Goal: Register for event/course

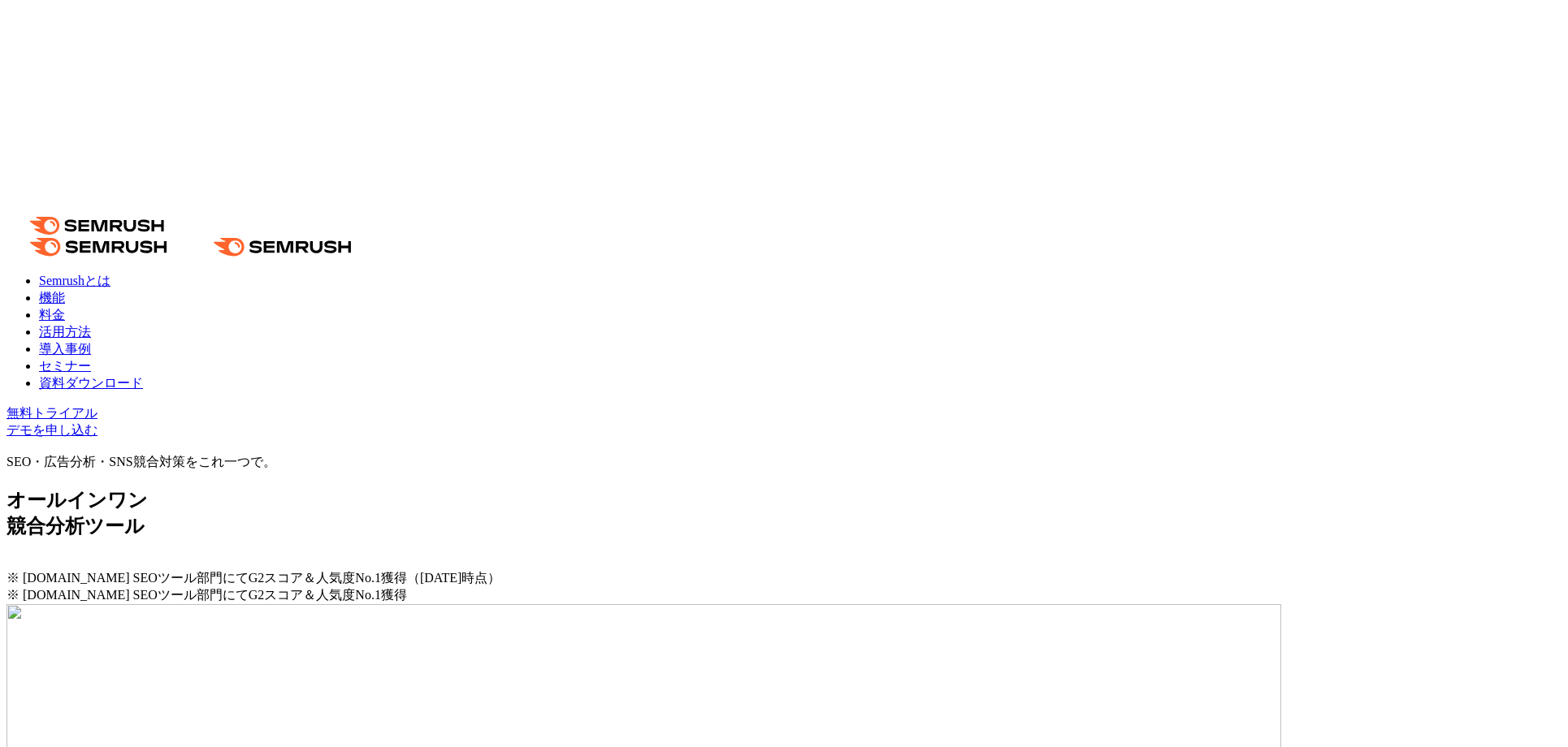
click at [91, 359] on link "セミナー" at bounding box center [65, 366] width 52 height 14
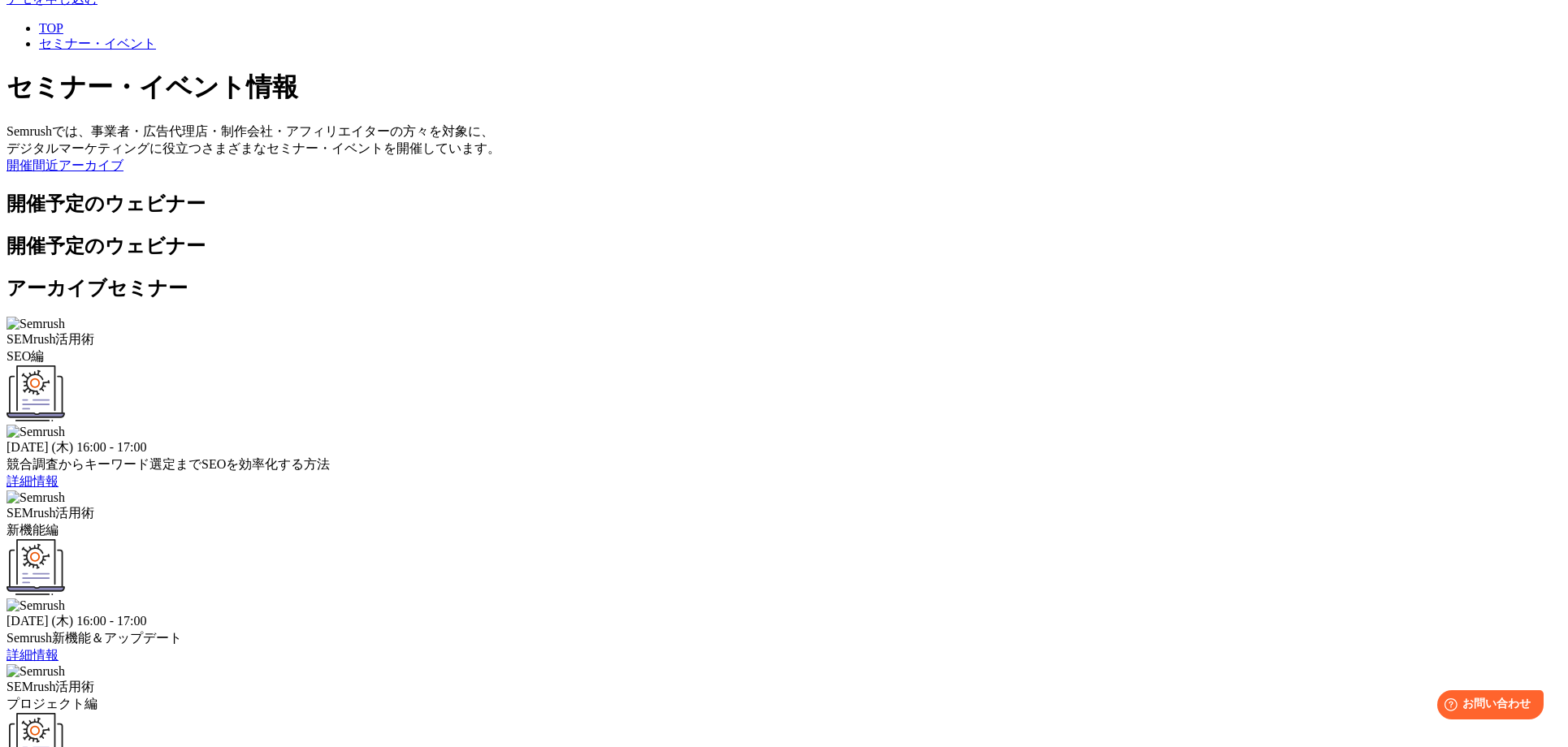
click at [553, 456] on div "競合調査からキーワード選定までSEOを効率化する方法" at bounding box center [784, 464] width 1555 height 17
drag, startPoint x: 394, startPoint y: 381, endPoint x: 384, endPoint y: 378, distance: 10.4
click at [391, 679] on div "SEMrush活用術 プロジェクト編" at bounding box center [784, 696] width 1555 height 34
drag, startPoint x: 371, startPoint y: 376, endPoint x: 437, endPoint y: 369, distance: 66.4
click at [437, 679] on div "SEMrush活用術 プロジェクト編" at bounding box center [784, 696] width 1555 height 34
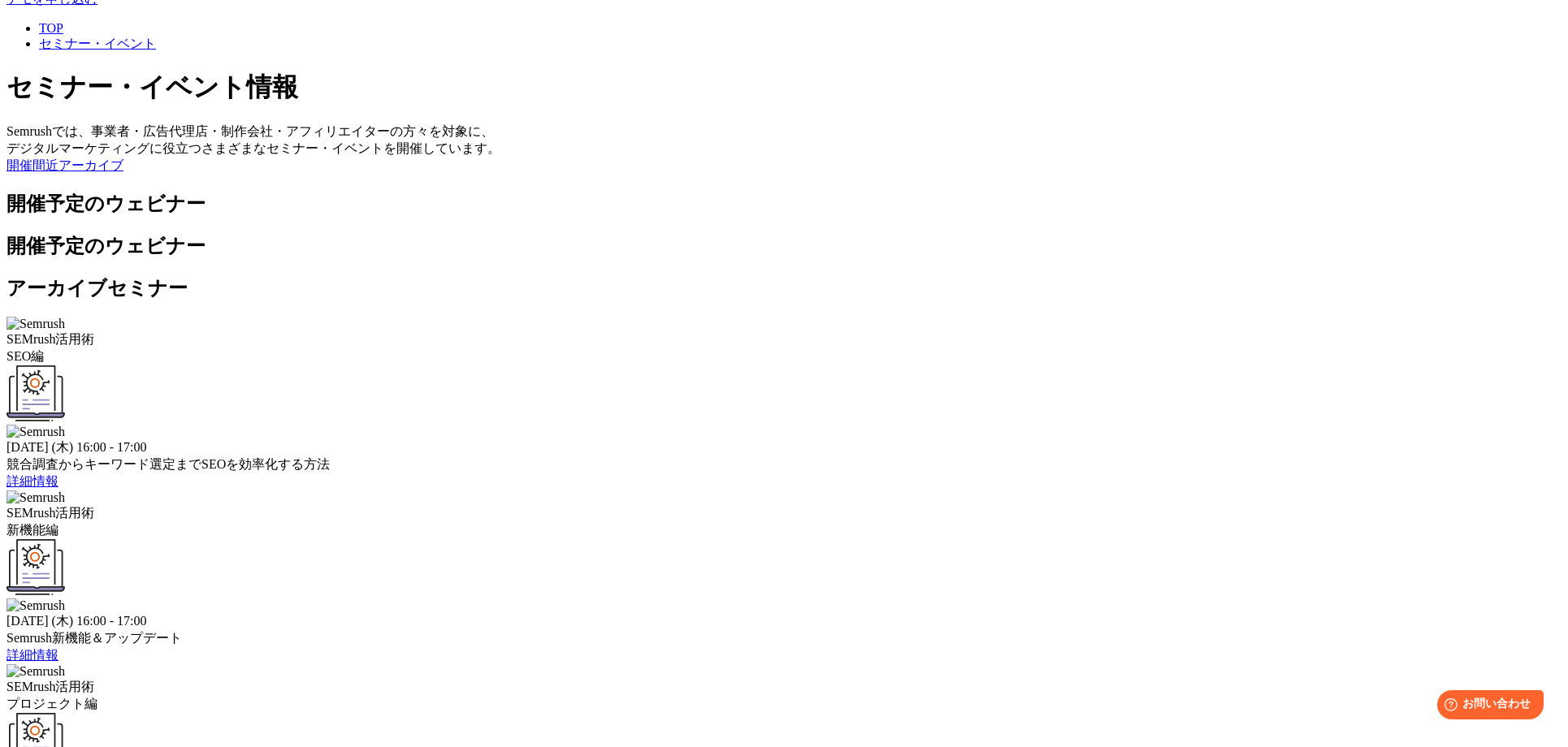
click at [460, 679] on div "SEMrush活用術 プロジェクト編" at bounding box center [784, 696] width 1555 height 34
click at [414, 679] on div "SEMrush活用術 プロジェクト編" at bounding box center [784, 696] width 1555 height 34
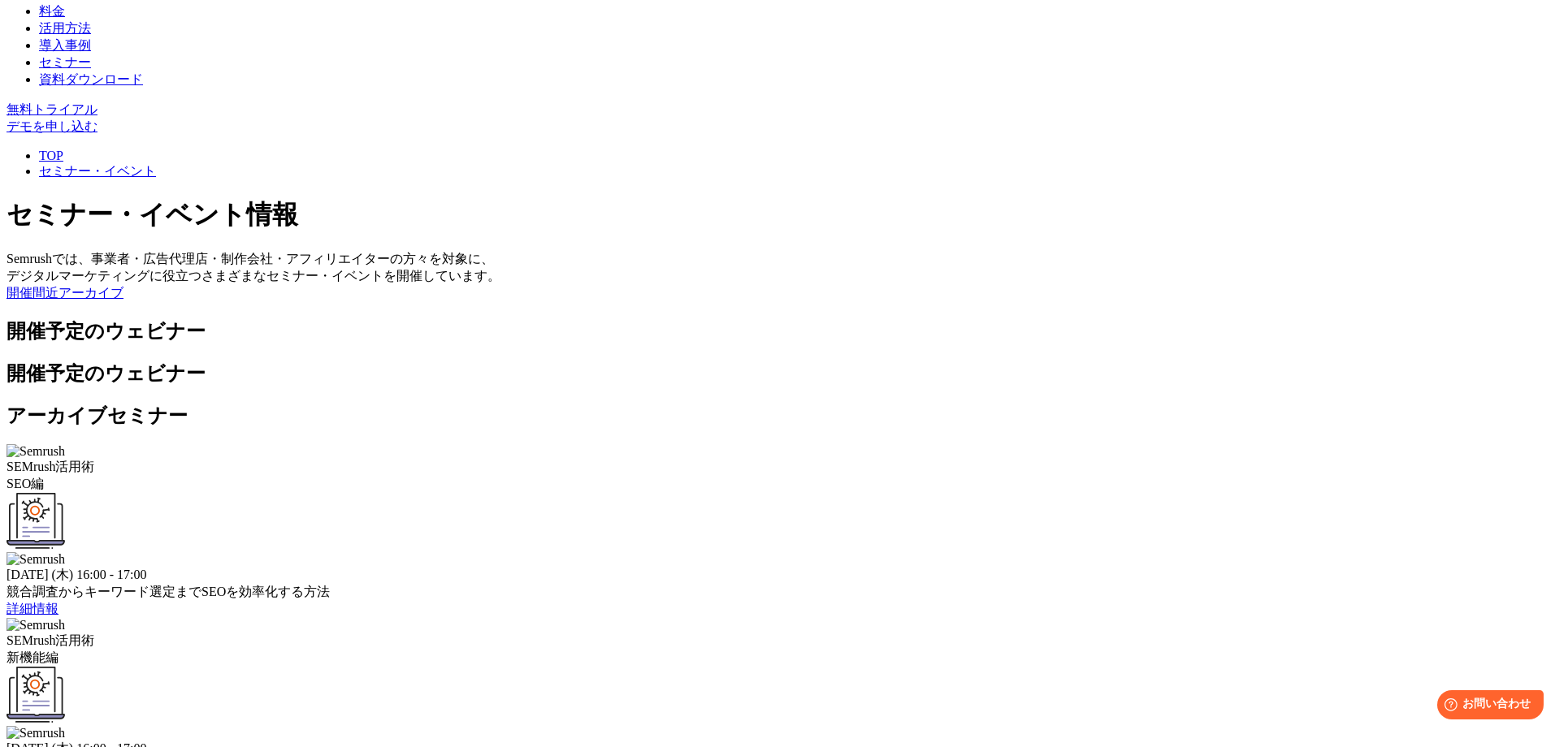
scroll to position [315, 0]
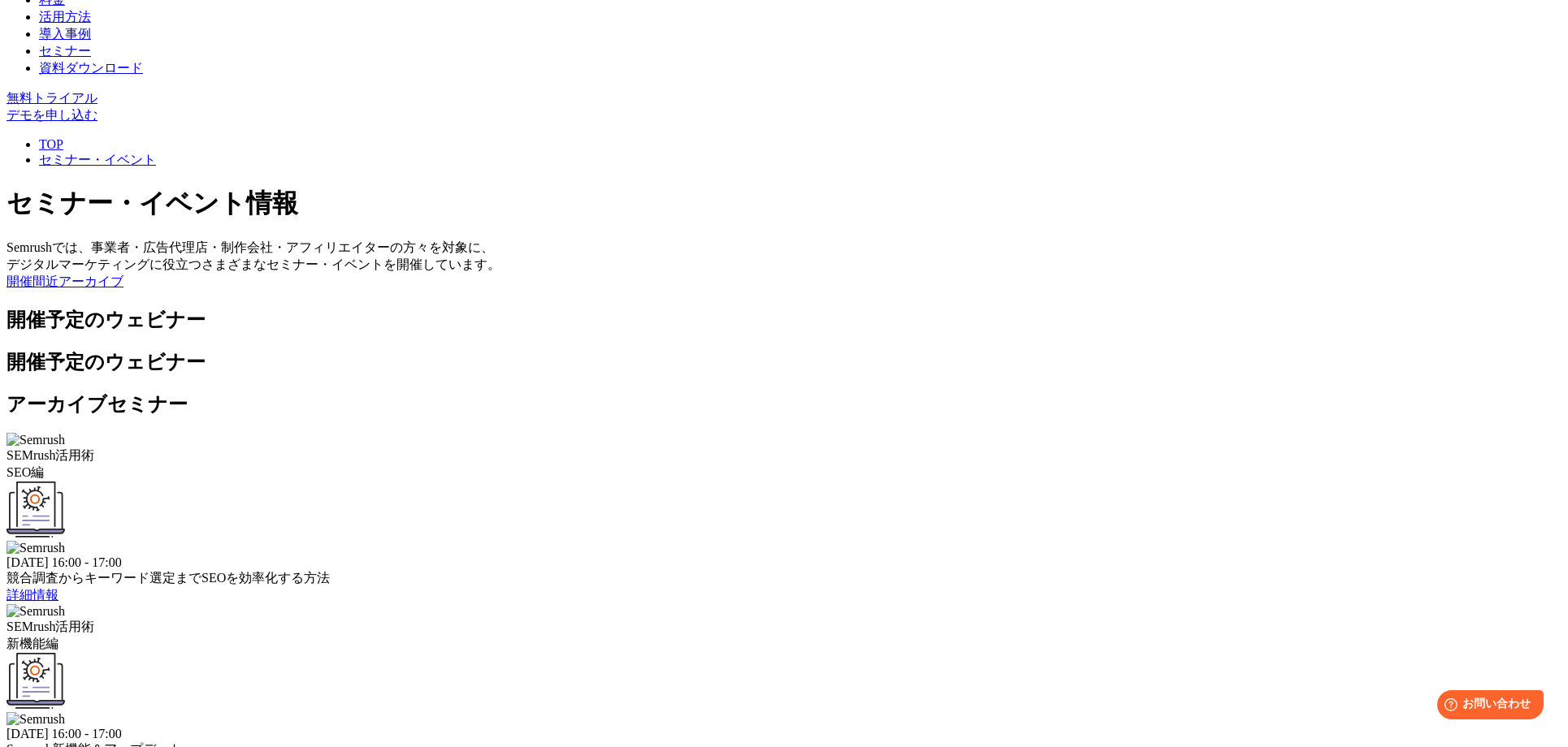
drag, startPoint x: 803, startPoint y: 426, endPoint x: 687, endPoint y: 393, distance: 120.6
click at [790, 433] on div "SEMrush活用術 SEO編 2025年9月4日 (木) 16:00 - 17:00 競合調査からキーワード選定までSEOを効率化する方法 詳細情報 SEM…" at bounding box center [784, 690] width 1555 height 514
click at [462, 482] on div at bounding box center [784, 511] width 1555 height 59
click at [59, 588] on span "詳細情報" at bounding box center [32, 595] width 52 height 14
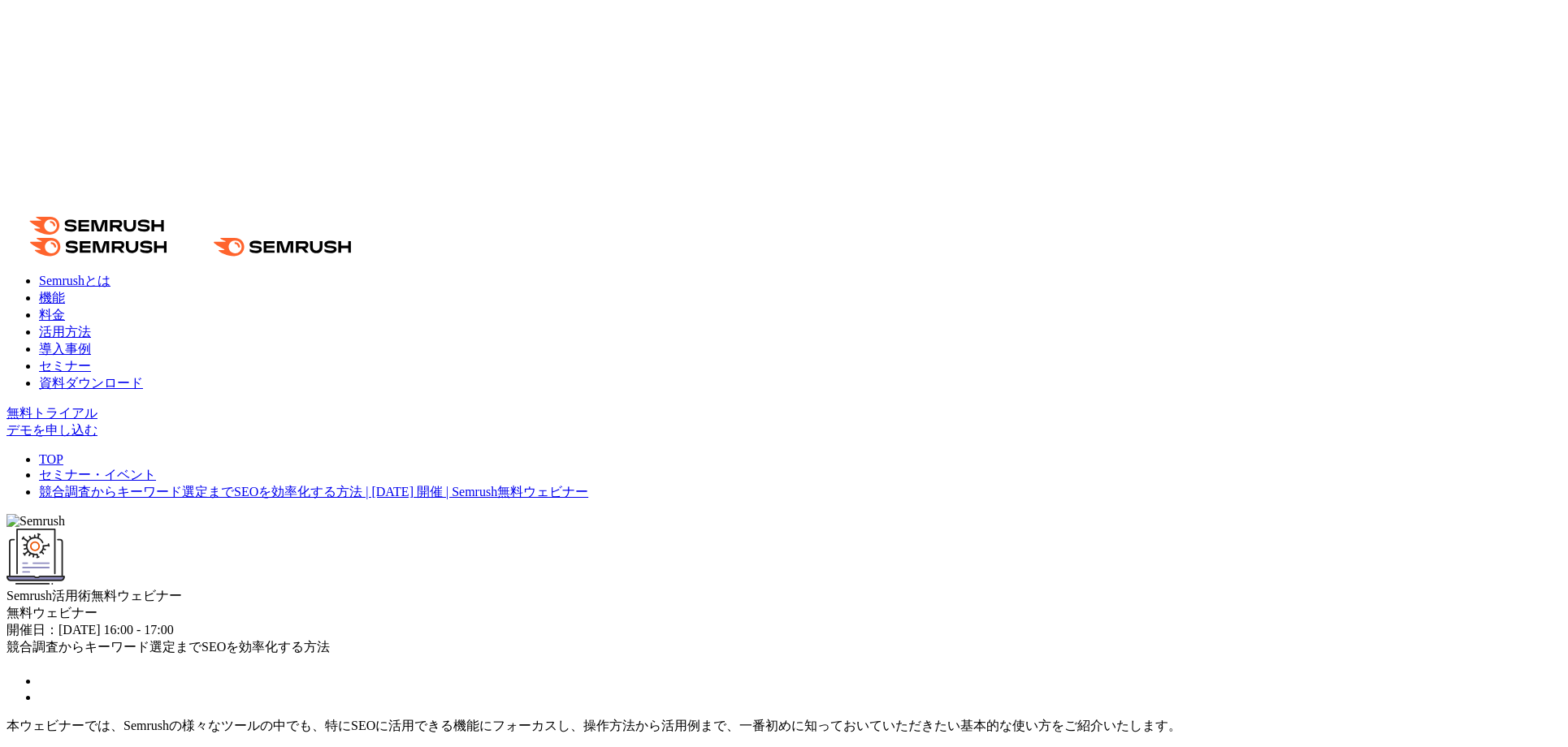
click at [174, 623] on span "開催日：2025年9月4日 (木) 16:00 - 17:00" at bounding box center [90, 630] width 167 height 14
drag, startPoint x: 454, startPoint y: 431, endPoint x: 779, endPoint y: 438, distance: 325.1
click at [769, 445] on div at bounding box center [769, 445] width 0 height 0
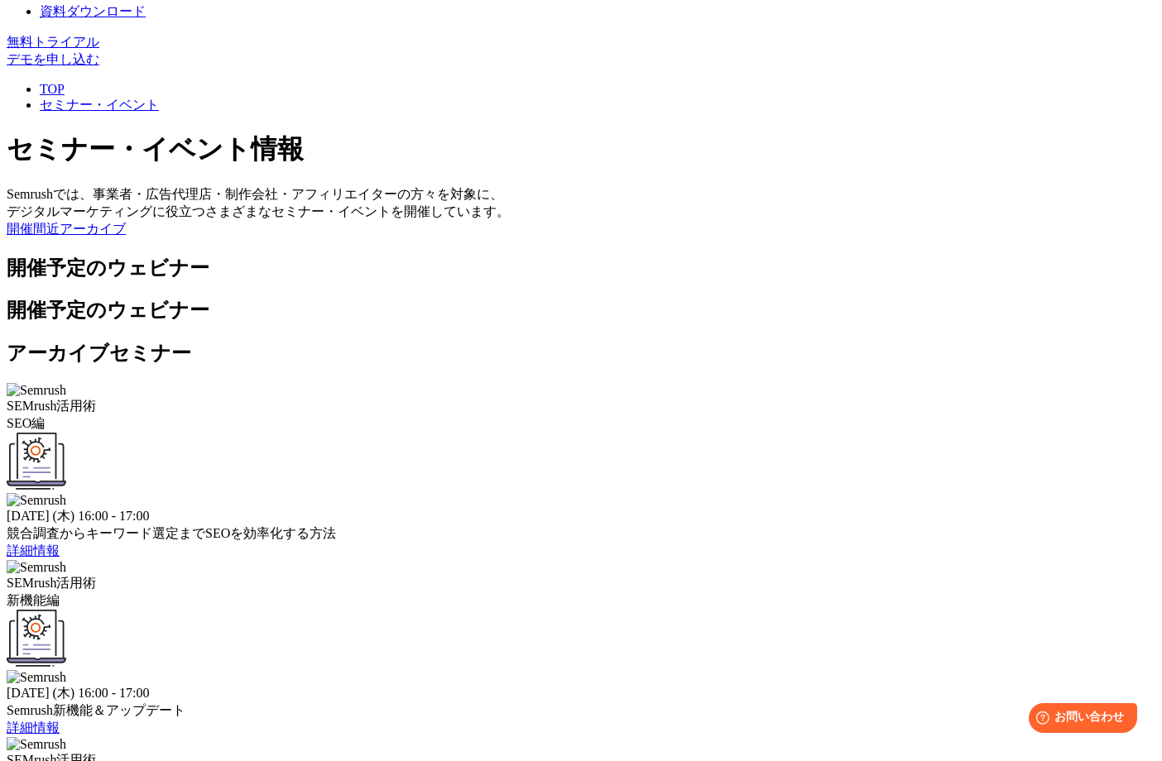
click at [60, 721] on link "詳細情報" at bounding box center [33, 728] width 53 height 14
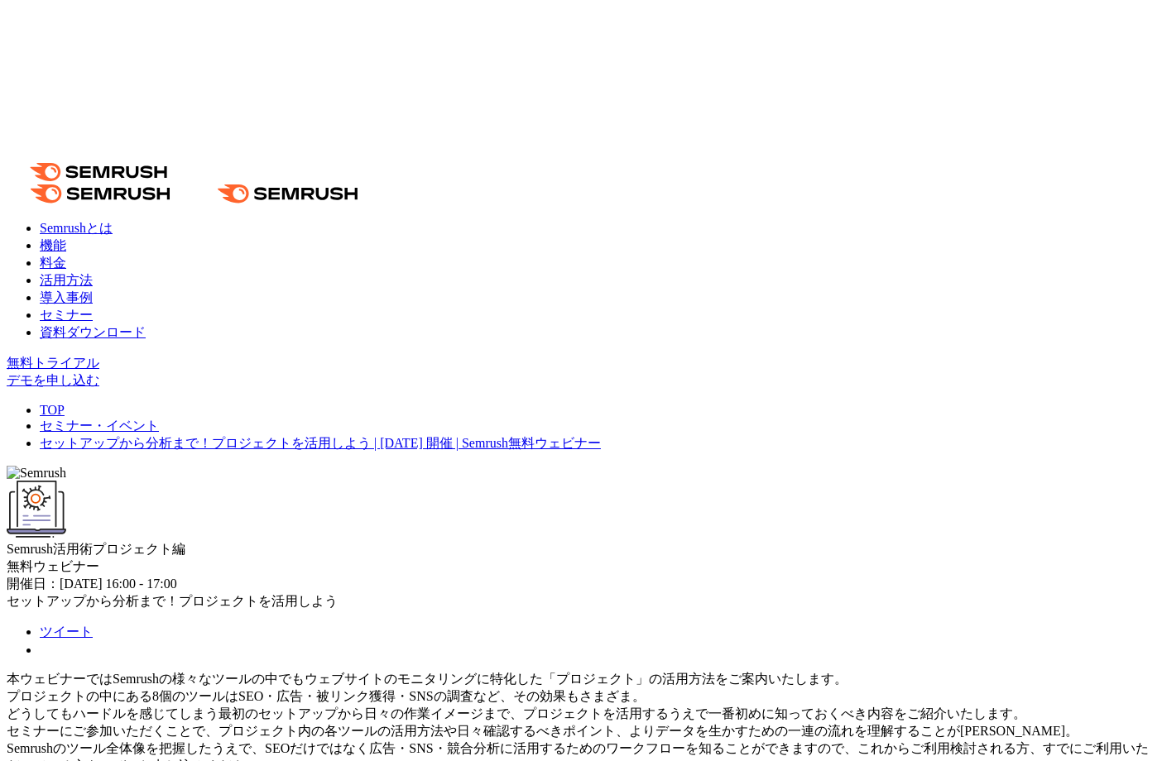
click at [728, 481] on div "Semrush活用術 プロジェクト編" at bounding box center [581, 520] width 1148 height 78
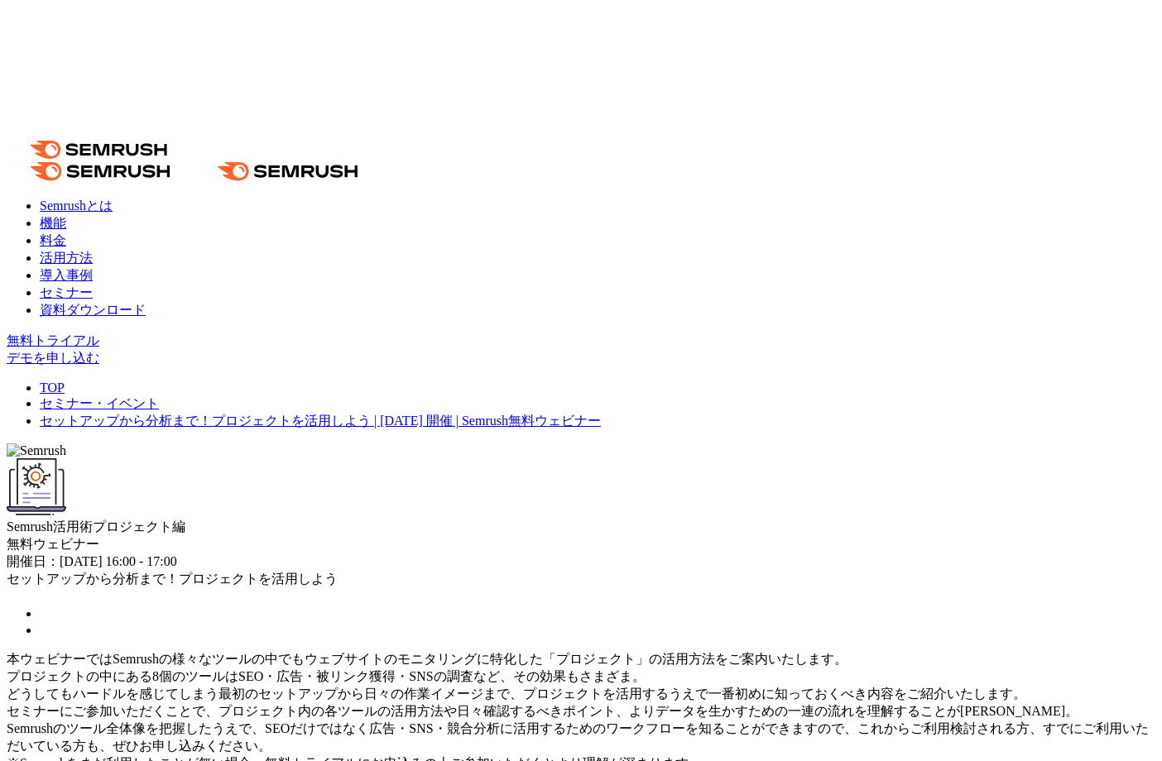
scroll to position [26, 0]
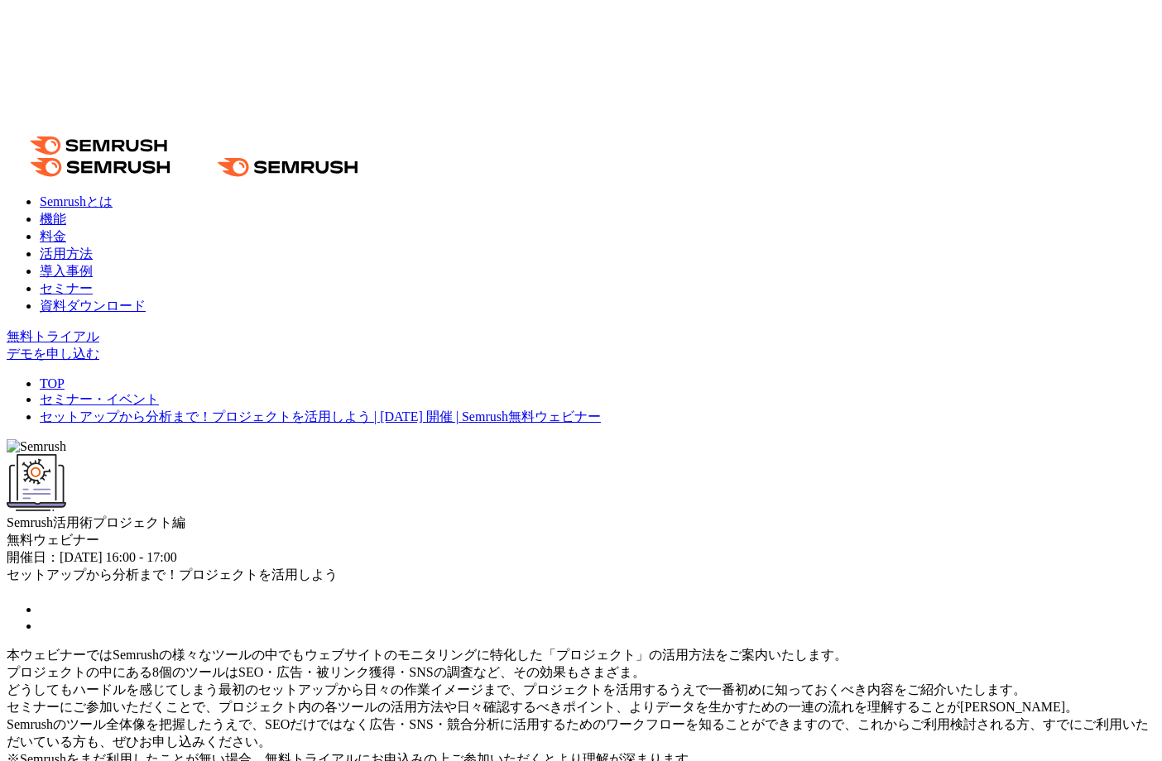
click at [93, 515] on span "Semrush活用術" at bounding box center [50, 522] width 86 height 14
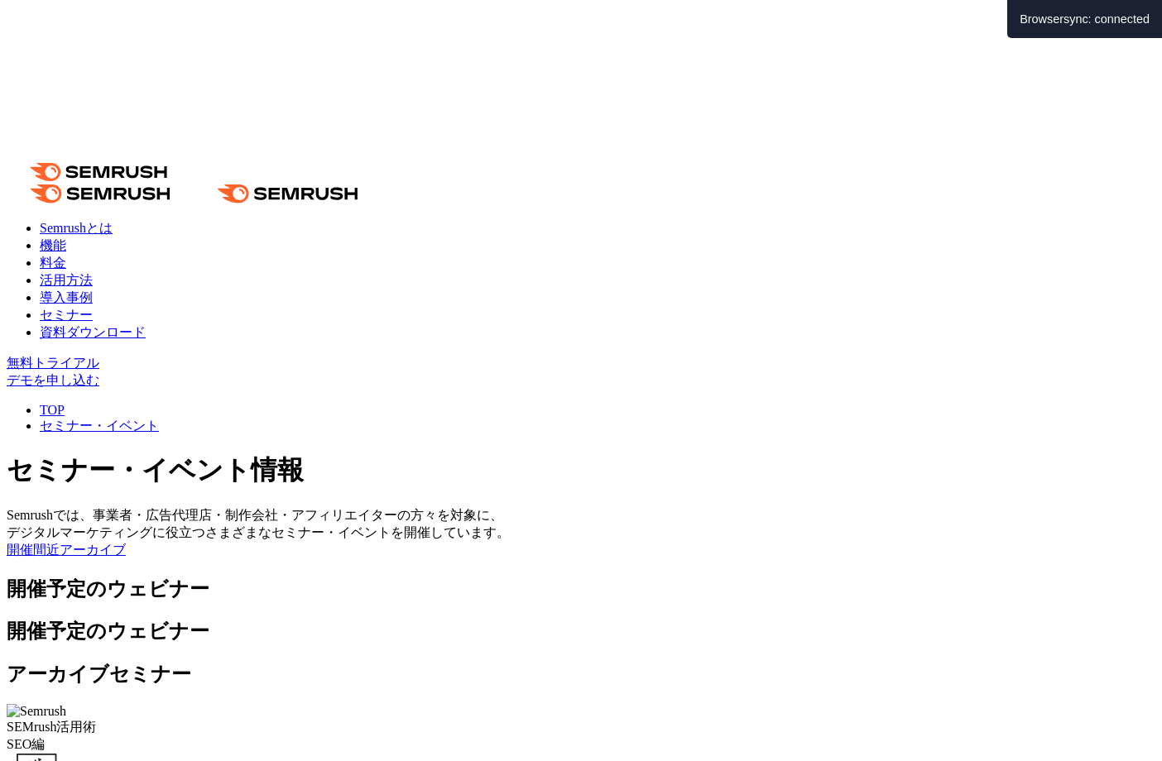
scroll to position [321, 0]
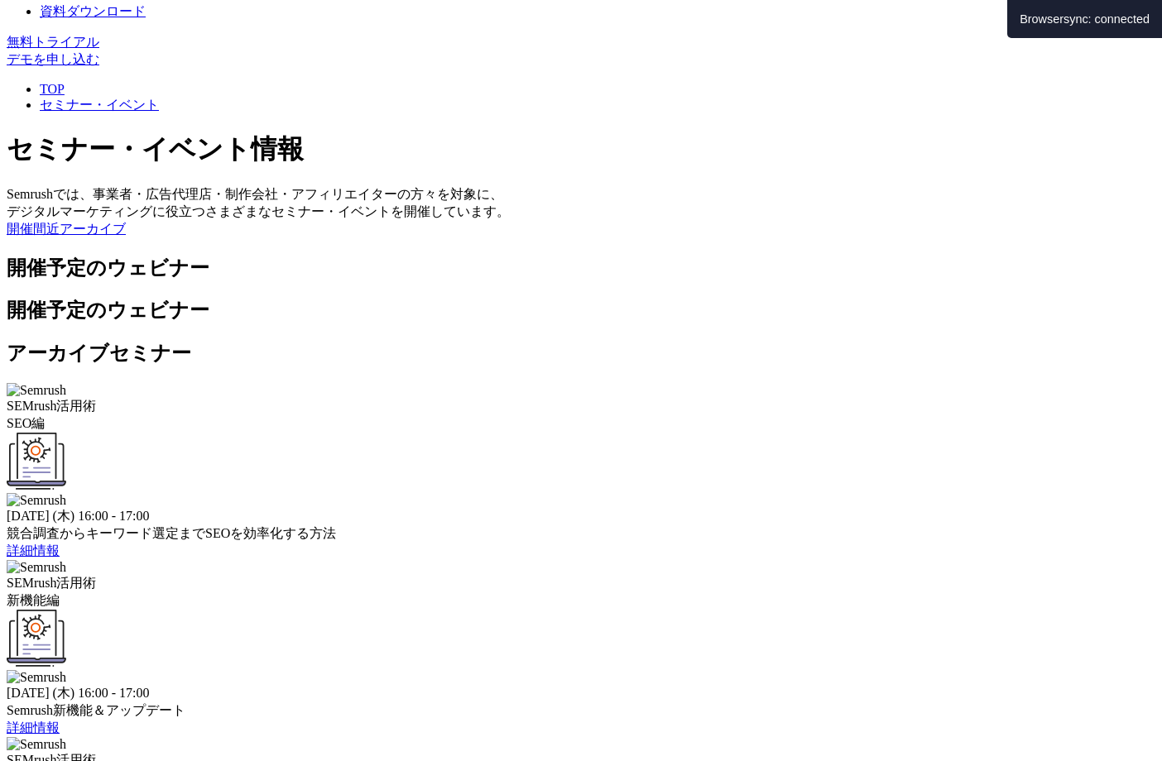
click at [60, 721] on span "詳細情報" at bounding box center [33, 728] width 53 height 14
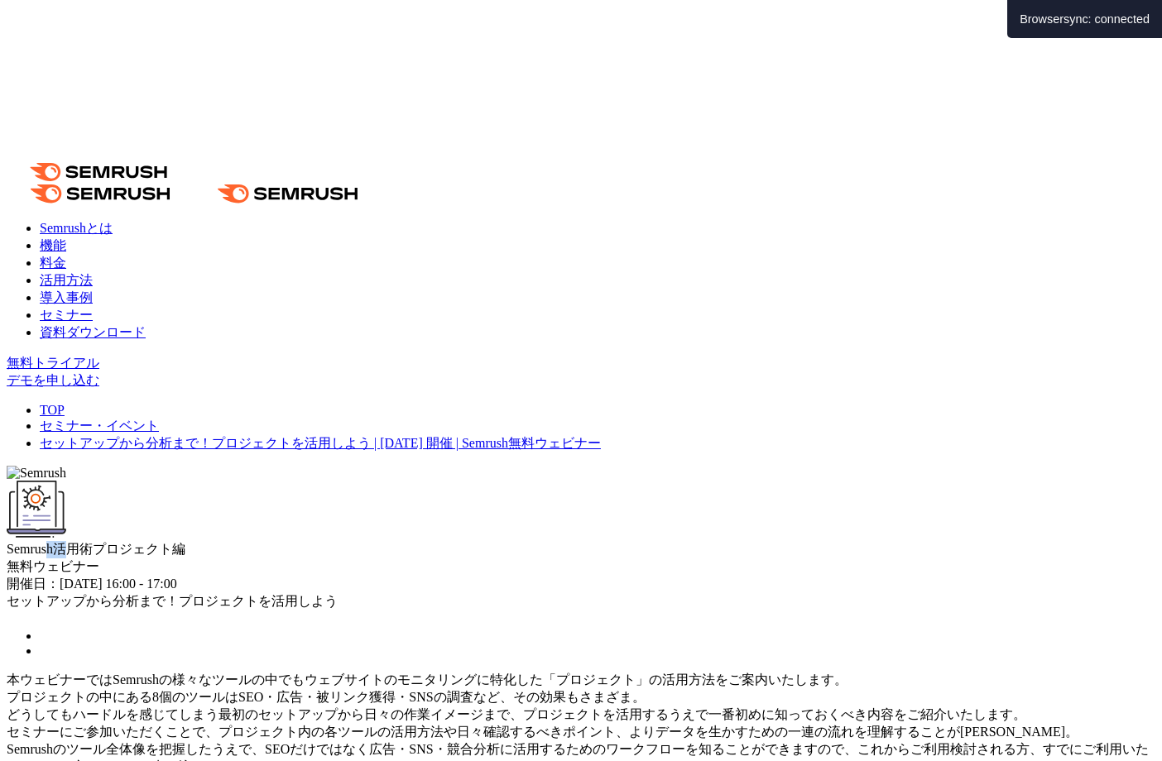
drag, startPoint x: 0, startPoint y: 0, endPoint x: 400, endPoint y: 267, distance: 481.4
click at [93, 542] on span "Semrush活用術" at bounding box center [50, 549] width 86 height 14
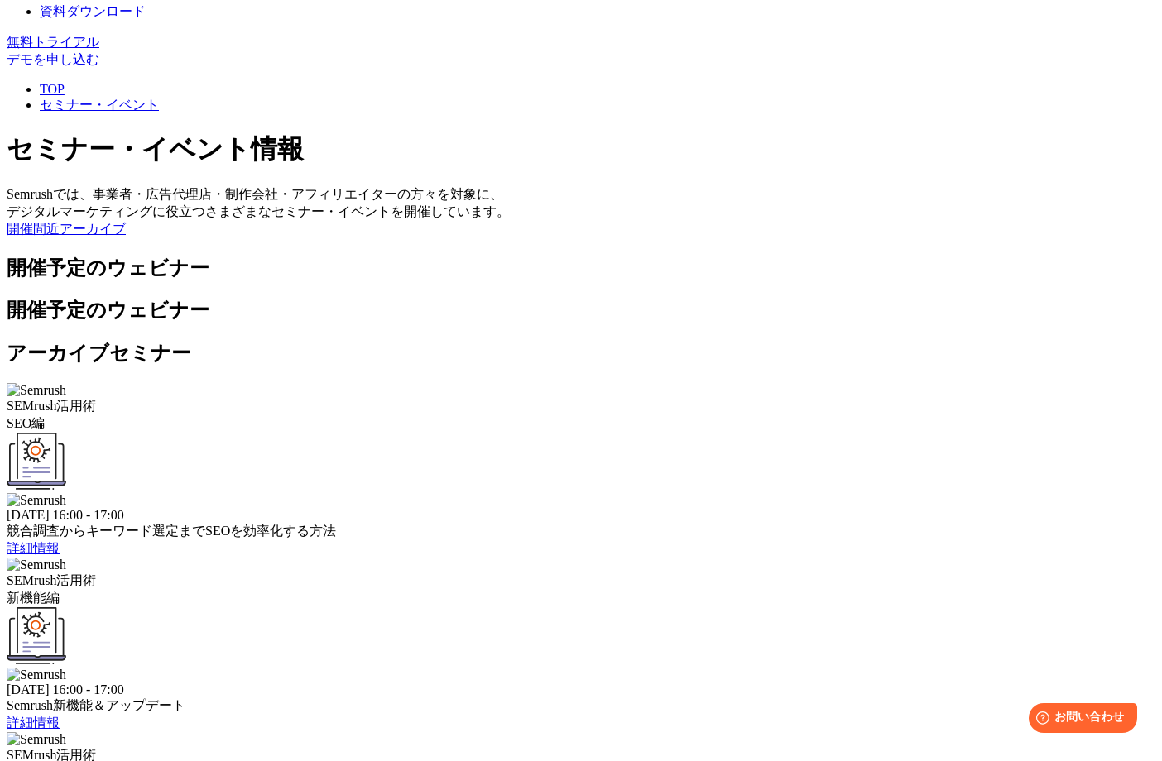
drag, startPoint x: 843, startPoint y: 453, endPoint x: 846, endPoint y: 430, distance: 22.6
click at [846, 434] on div "SEMrush活用術 SEO編 [DATE] 16:00 - 17:00 競合調査からキーワード選定までSEOを効率化する方法 詳細情報 SEMrush活用術…" at bounding box center [581, 645] width 1148 height 524
click at [60, 716] on span "詳細情報" at bounding box center [33, 723] width 53 height 14
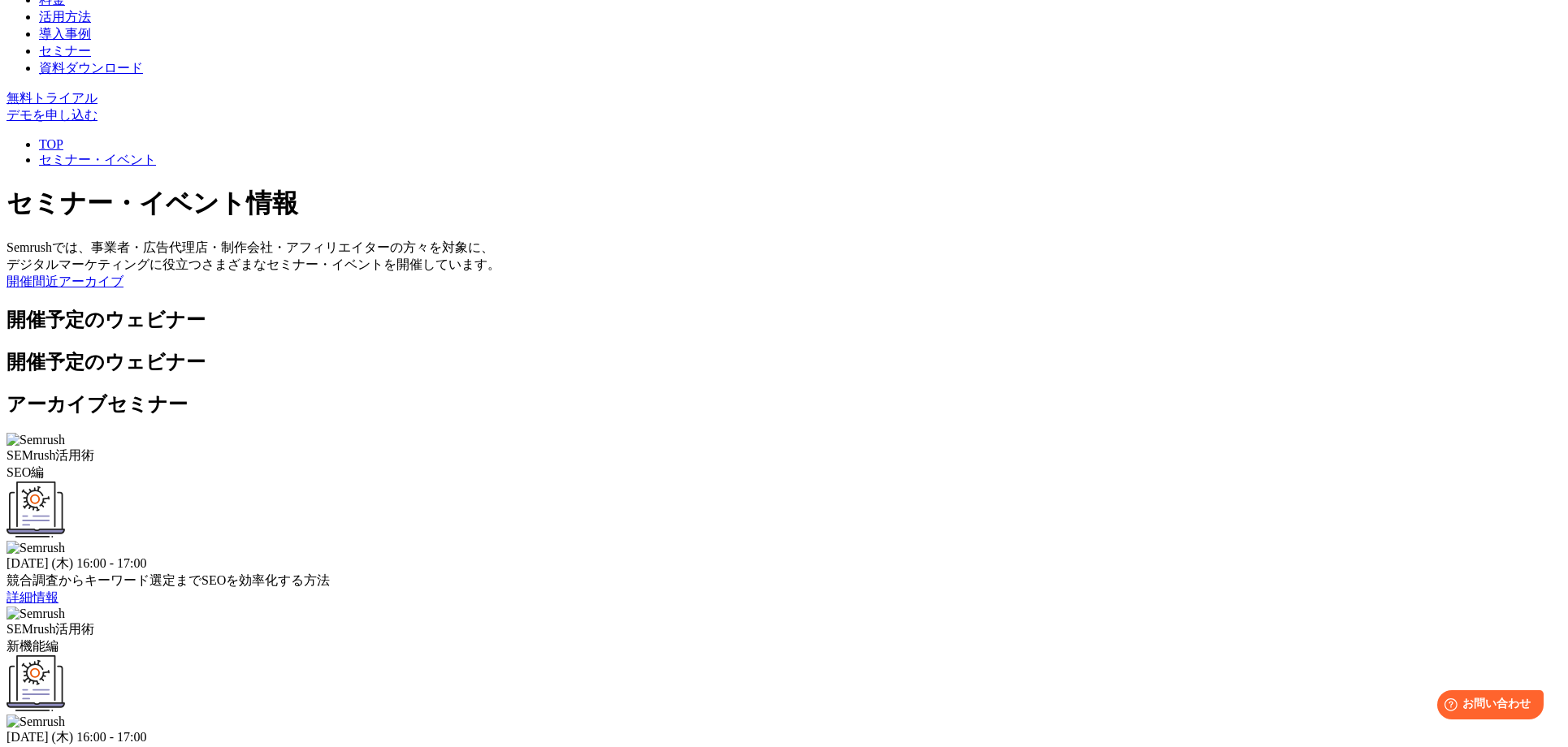
click at [59, 591] on span "詳細情報" at bounding box center [32, 598] width 52 height 14
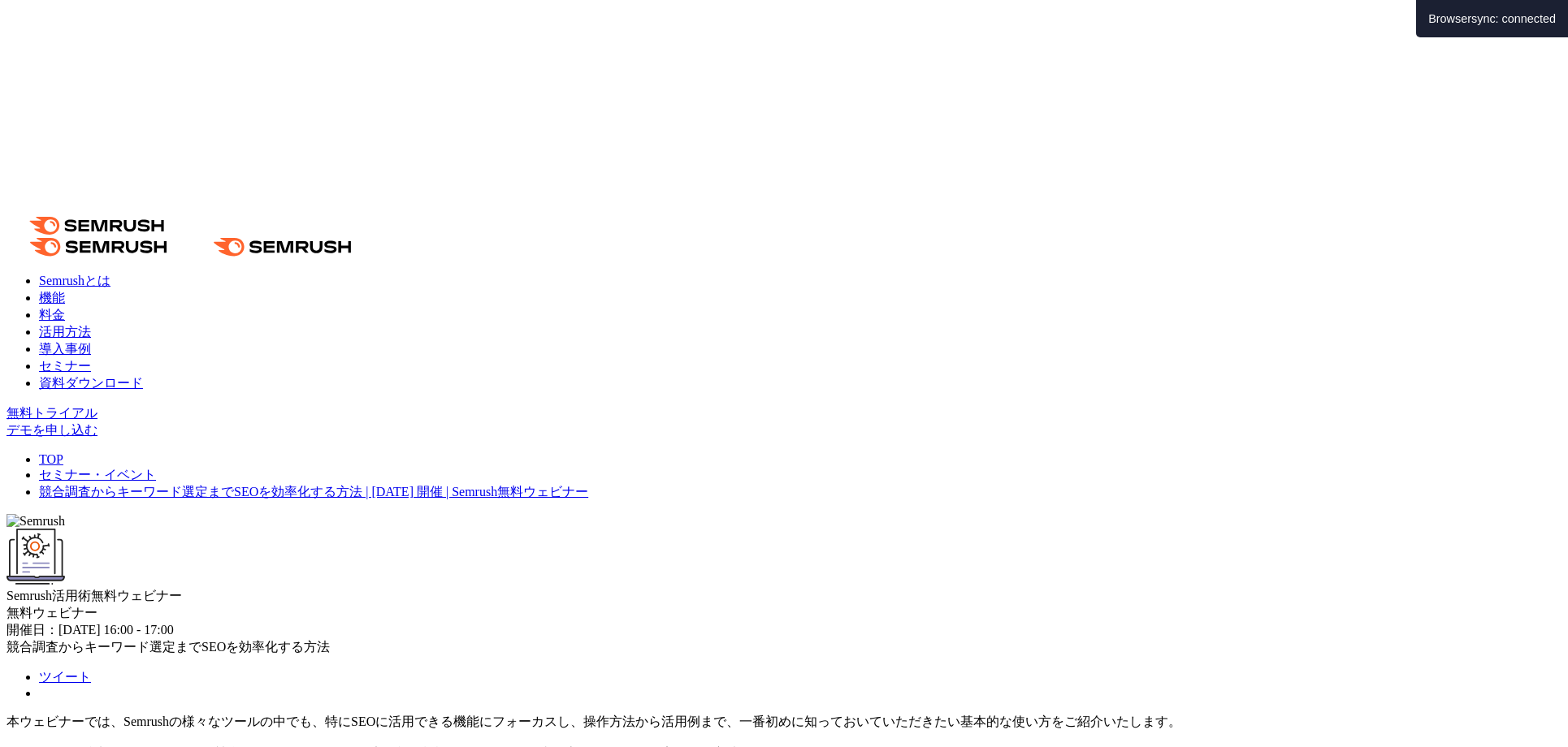
click at [91, 589] on span "Semrush活用術" at bounding box center [49, 596] width 84 height 14
drag, startPoint x: 593, startPoint y: 263, endPoint x: 661, endPoint y: 264, distance: 68.0
click at [91, 589] on span "Semrush活用術" at bounding box center [49, 596] width 84 height 14
click at [182, 589] on span "無料ウェビナー" at bounding box center [136, 596] width 91 height 14
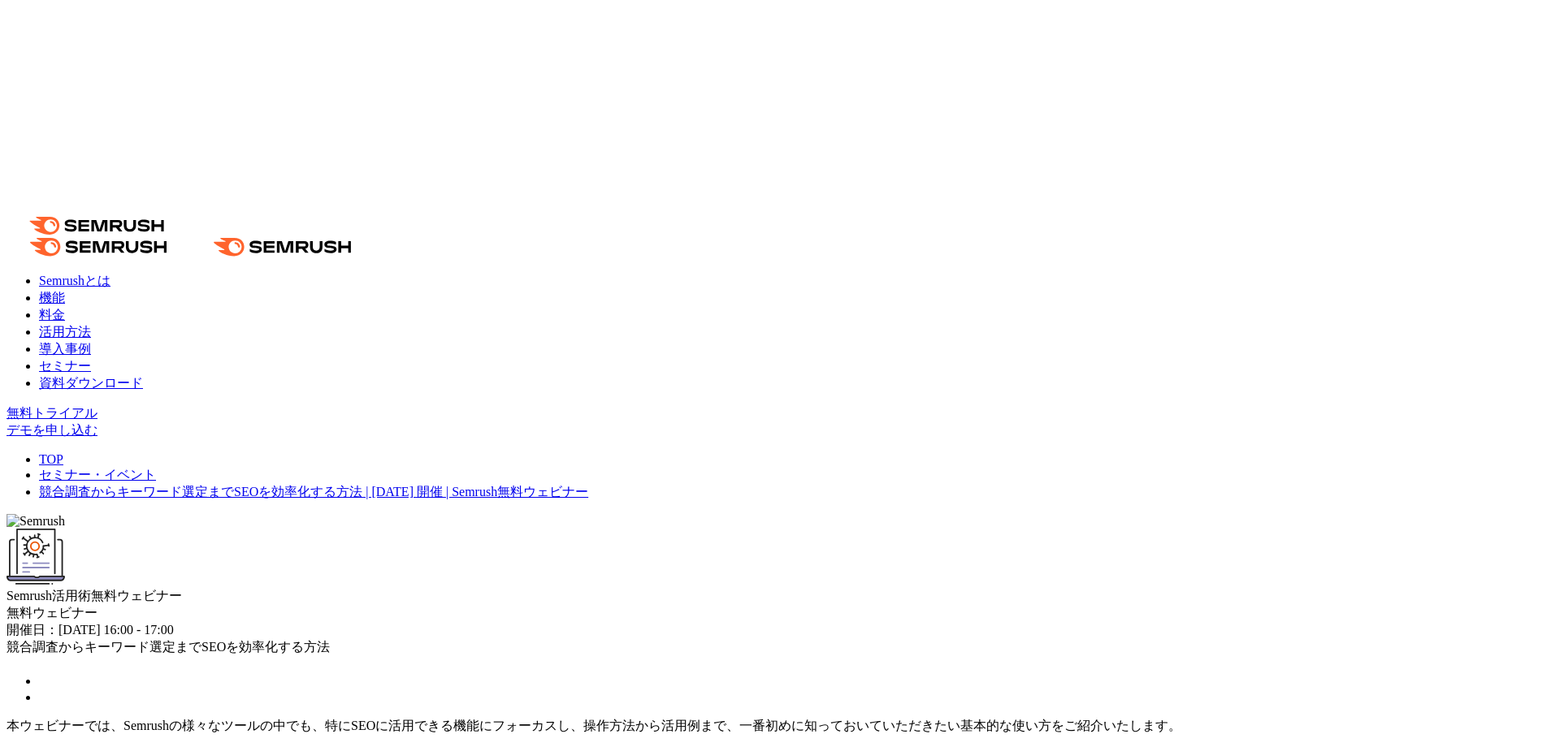
drag, startPoint x: 562, startPoint y: 308, endPoint x: 547, endPoint y: 289, distance: 24.2
click at [562, 529] on div "Semrush活用術 無料ウェビナー" at bounding box center [784, 567] width 1555 height 77
click at [91, 589] on span "Semrush活用術" at bounding box center [49, 596] width 84 height 14
drag, startPoint x: 524, startPoint y: 259, endPoint x: 667, endPoint y: 257, distance: 143.0
click at [667, 588] on div "Semrush活用術 無料ウェビナー" at bounding box center [784, 596] width 1555 height 17
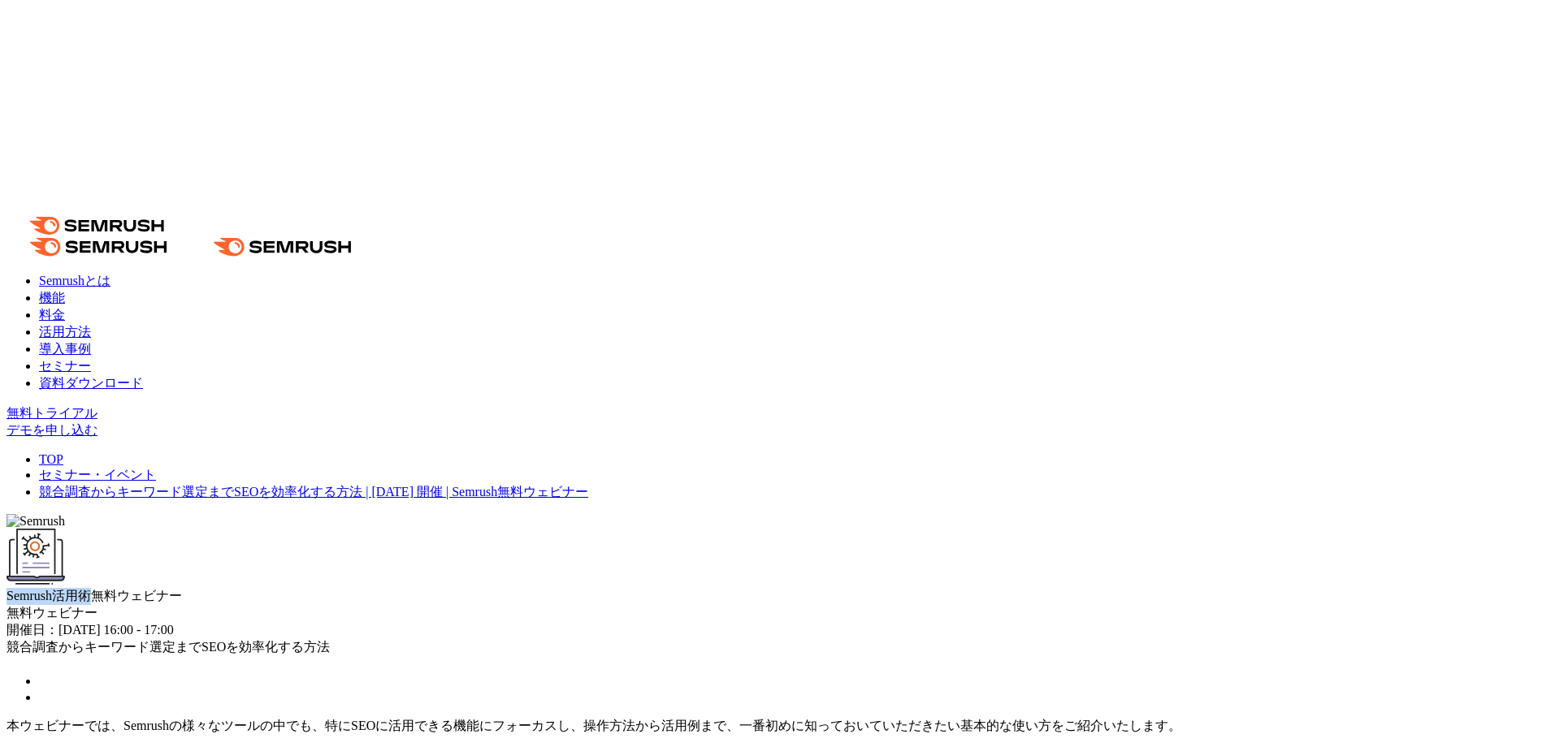
click at [657, 228] on div at bounding box center [657, 228] width 0 height 0
drag, startPoint x: 534, startPoint y: 288, endPoint x: 705, endPoint y: 293, distance: 171.1
click at [705, 529] on div "Semrush活用術 無料ウェビナー" at bounding box center [784, 567] width 1555 height 77
drag, startPoint x: 708, startPoint y: 316, endPoint x: 708, endPoint y: 326, distance: 10.0
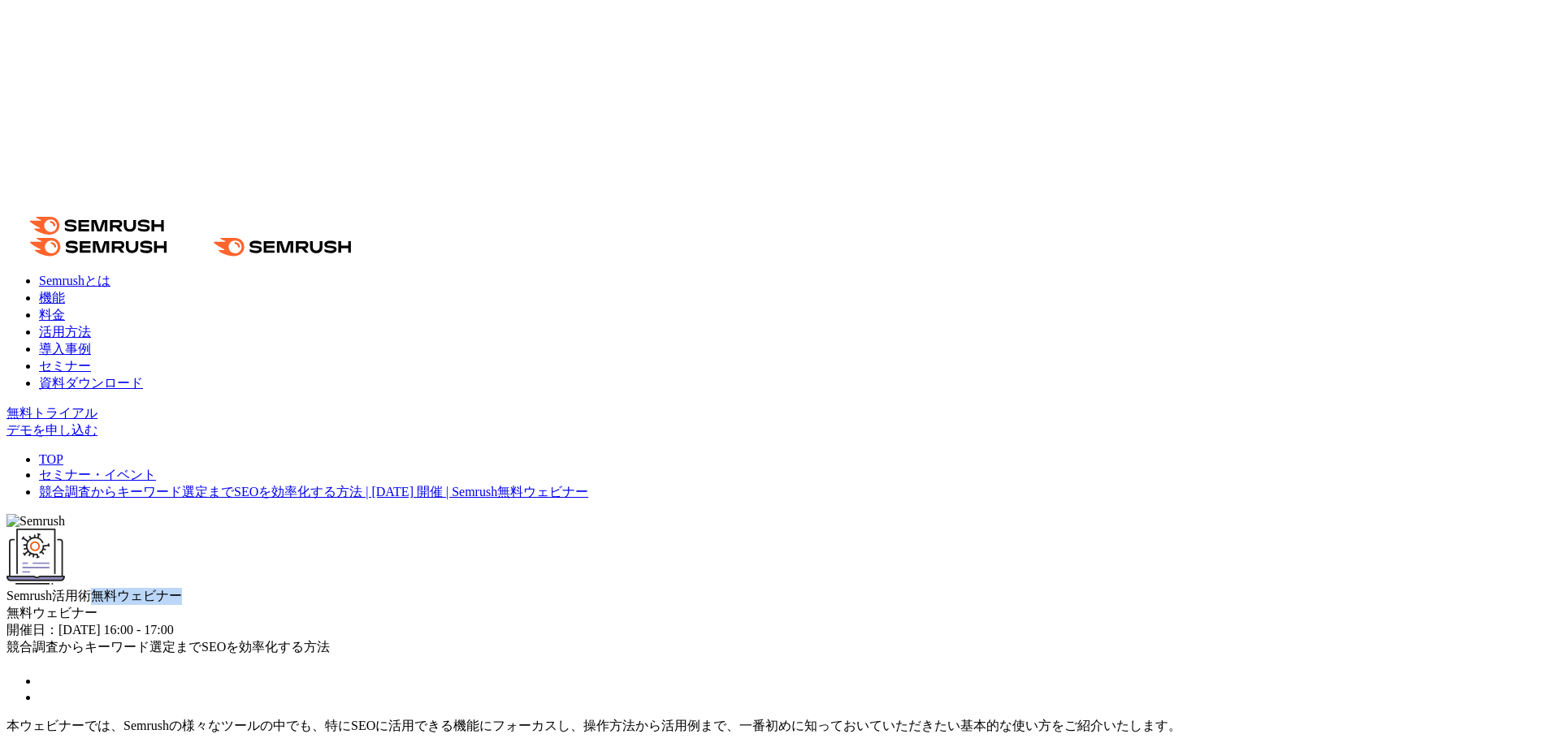
click at [694, 303] on div at bounding box center [694, 303] width 0 height 0
click at [375, 529] on div "Semrush活用術 無料ウェビナー" at bounding box center [784, 567] width 1555 height 77
drag, startPoint x: 527, startPoint y: 260, endPoint x: 673, endPoint y: 261, distance: 146.0
click at [673, 529] on div "Semrush活用術 SEO編" at bounding box center [784, 567] width 1555 height 77
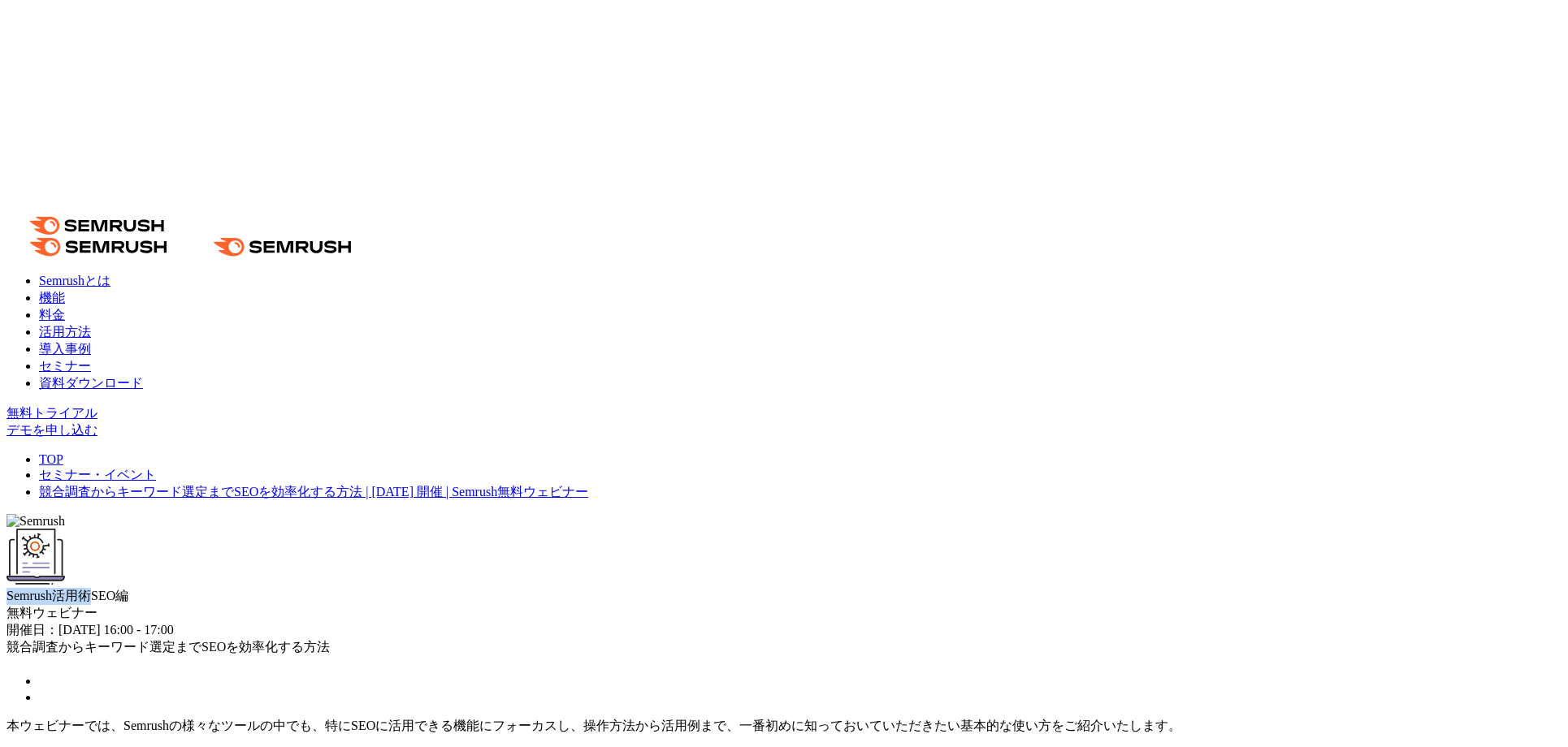
click at [662, 272] on div at bounding box center [662, 272] width 0 height 0
drag, startPoint x: 528, startPoint y: 282, endPoint x: 609, endPoint y: 290, distance: 81.4
click at [609, 588] on div "Semrush活用術 SEO編" at bounding box center [784, 596] width 1555 height 17
click at [598, 303] on div at bounding box center [598, 303] width 0 height 0
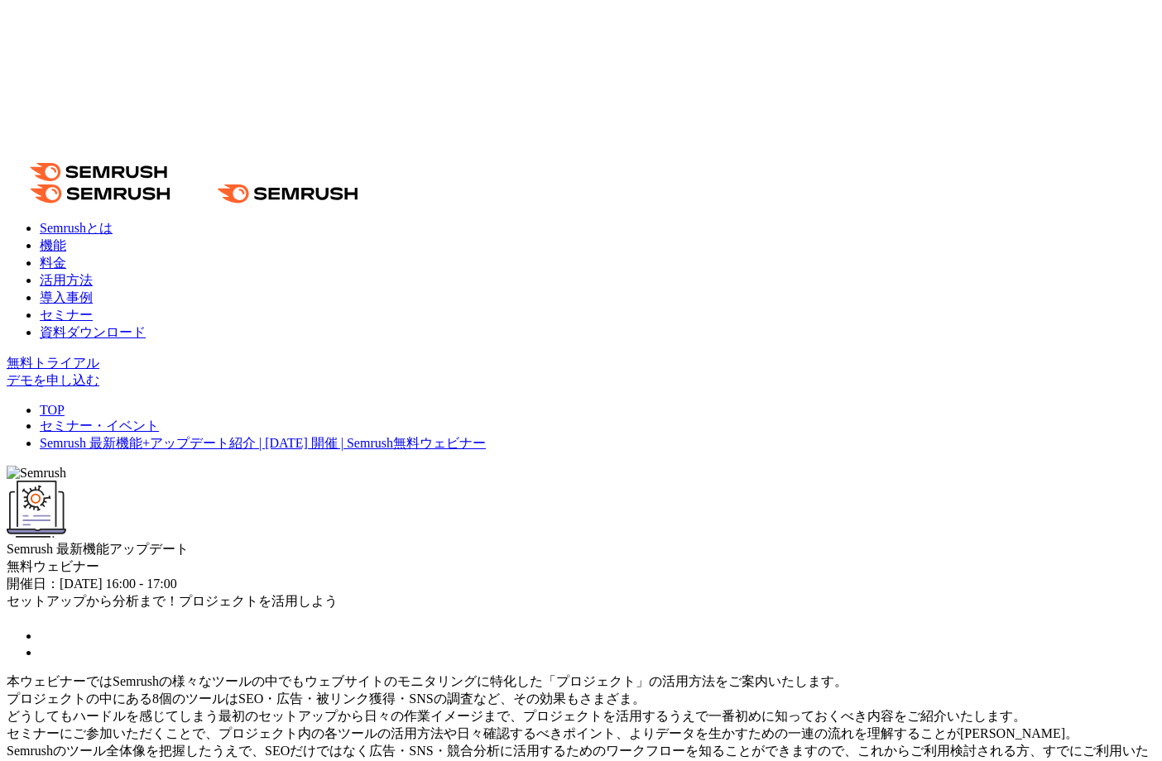
click at [109, 542] on span "Semrush 最新機能" at bounding box center [58, 549] width 103 height 14
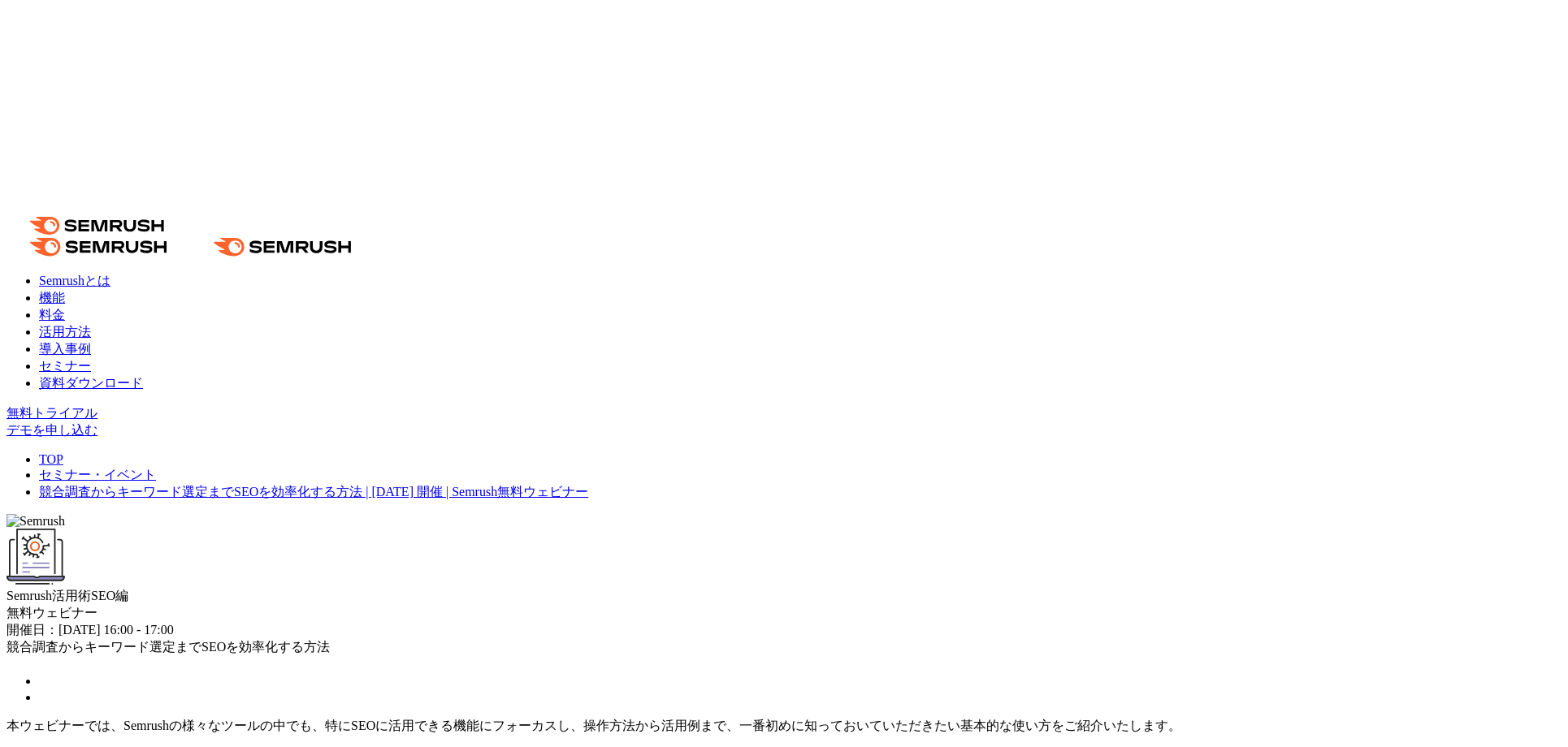
click at [91, 589] on span "Semrush活用術" at bounding box center [49, 596] width 84 height 14
drag, startPoint x: 526, startPoint y: 266, endPoint x: 591, endPoint y: 293, distance: 70.4
click at [591, 588] on div "Semrush活用術 SEO編" at bounding box center [784, 596] width 1555 height 17
click at [580, 303] on div at bounding box center [580, 303] width 0 height 0
click at [632, 588] on div "Semrush活用術 SEO編" at bounding box center [784, 596] width 1555 height 17
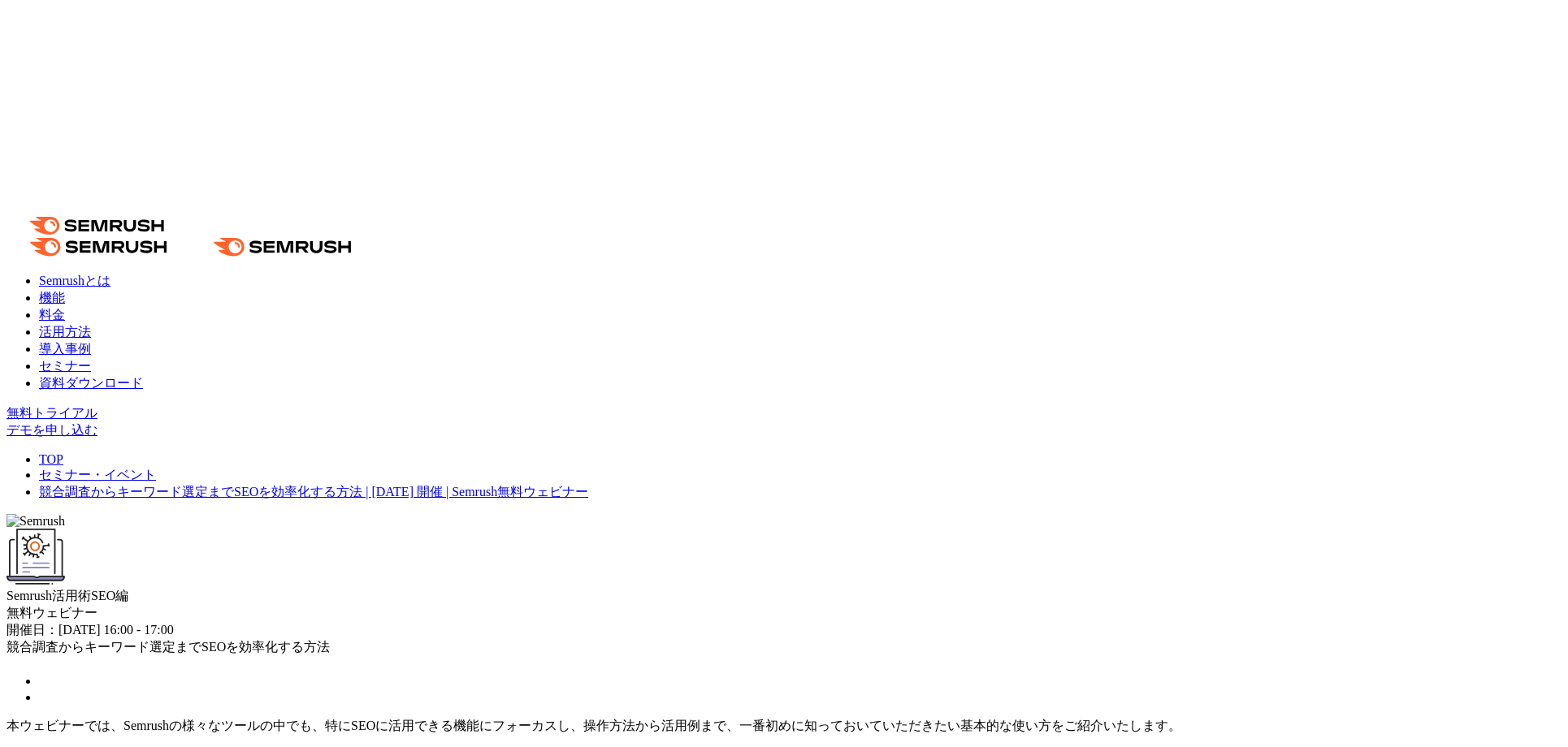
drag, startPoint x: 601, startPoint y: 140, endPoint x: 591, endPoint y: 138, distance: 10.2
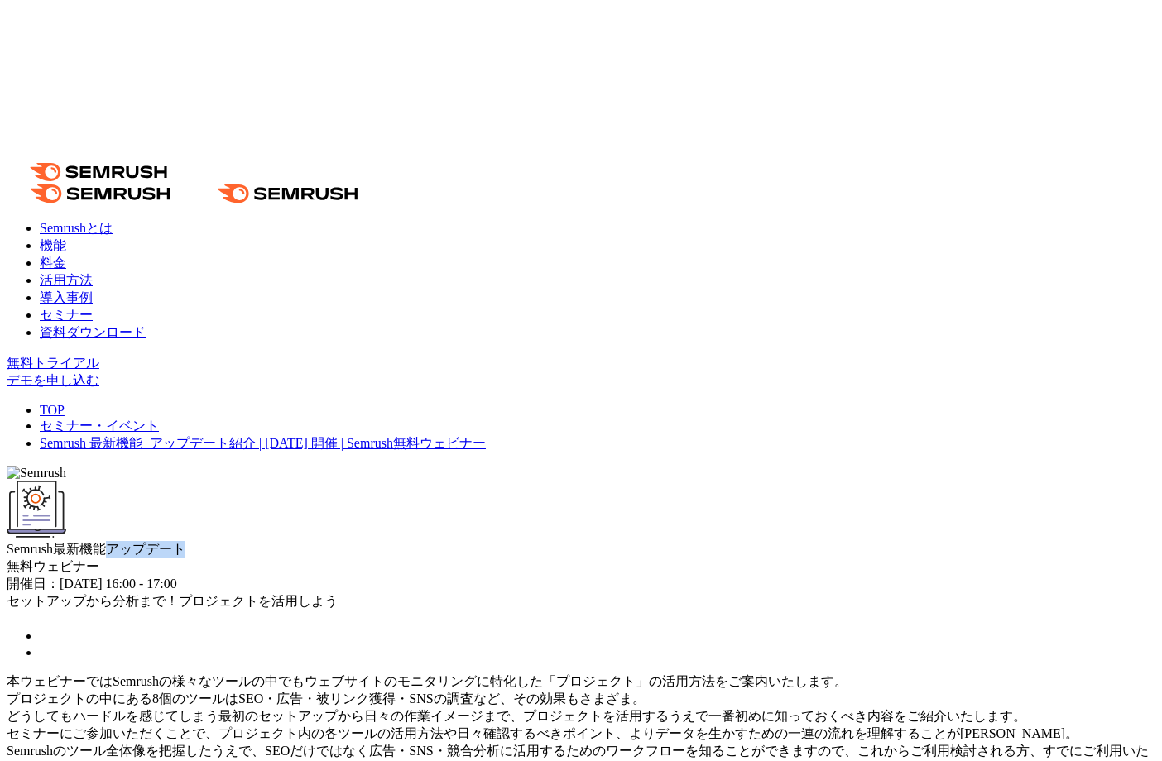
drag, startPoint x: 328, startPoint y: 294, endPoint x: 463, endPoint y: 297, distance: 134.9
click at [463, 481] on div "Semrush最新機能 アップデート" at bounding box center [581, 520] width 1148 height 78
click at [453, 309] on div at bounding box center [453, 309] width 0 height 0
click at [499, 481] on div "Semrush最新機能 アップデート" at bounding box center [581, 520] width 1148 height 78
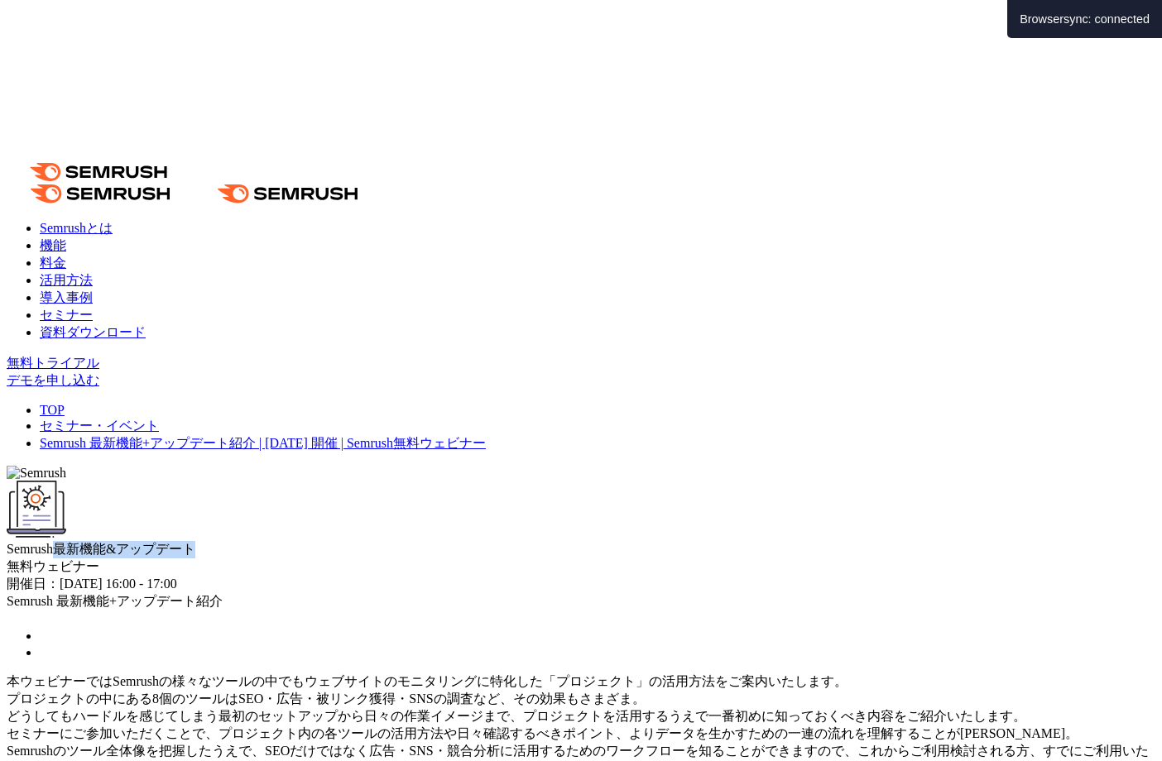
click at [535, 309] on div at bounding box center [535, 309] width 0 height 0
click at [195, 542] on span "最新機能&アップデート" at bounding box center [124, 549] width 142 height 14
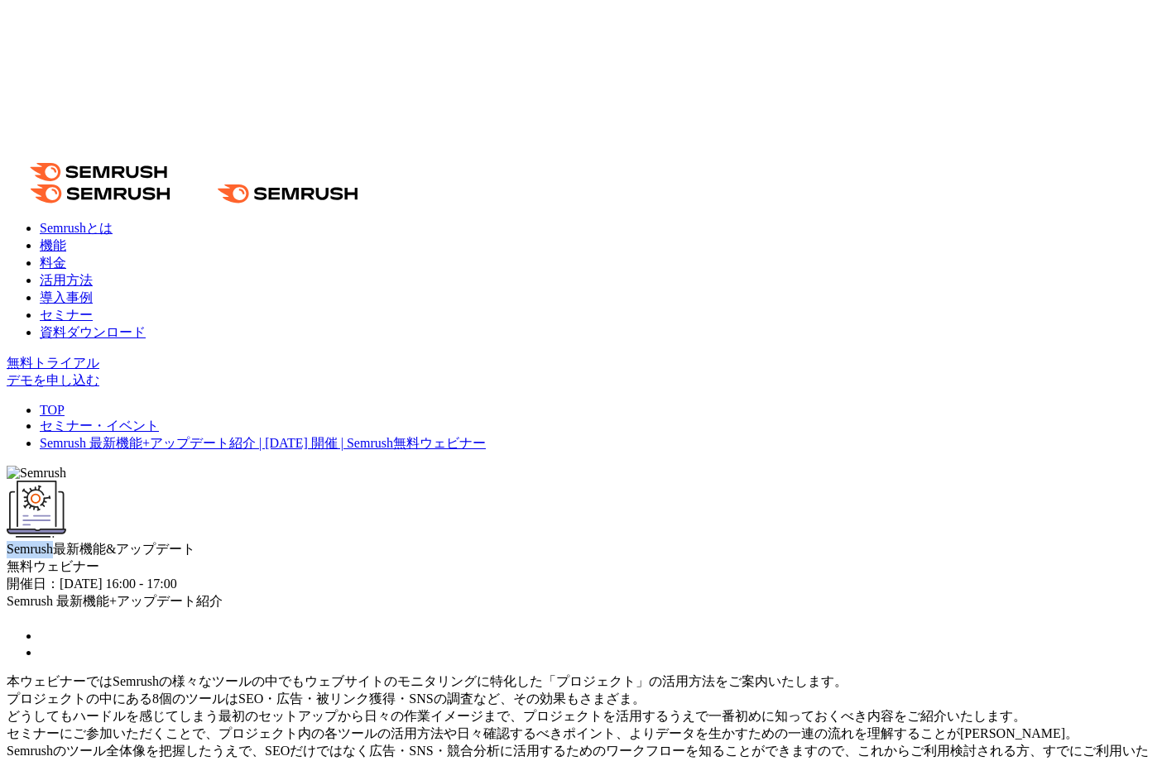
drag, startPoint x: 318, startPoint y: 266, endPoint x: 417, endPoint y: 266, distance: 99.3
click at [53, 542] on span "Semrush" at bounding box center [30, 549] width 46 height 14
click at [185, 542] on span "プロジェクト編" at bounding box center [139, 549] width 93 height 14
drag, startPoint x: 330, startPoint y: 295, endPoint x: 477, endPoint y: 291, distance: 146.5
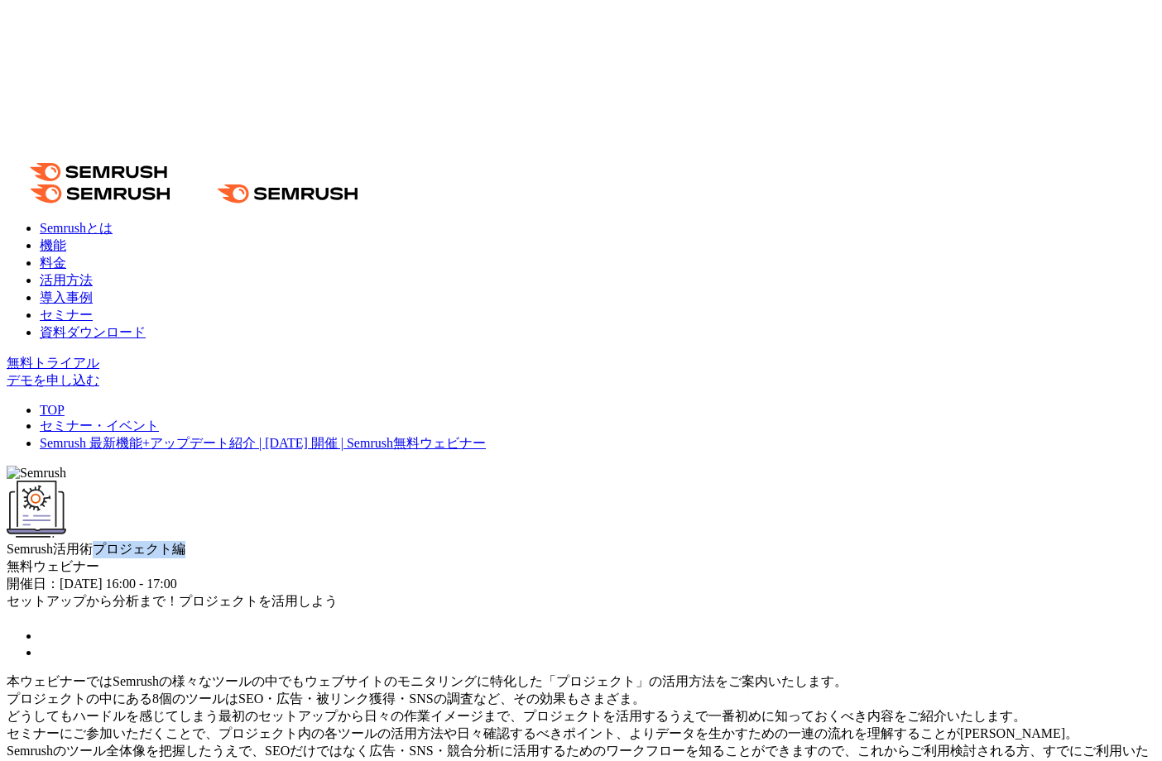
click at [477, 481] on div "Semrush活用術 プロジェクト編" at bounding box center [581, 520] width 1148 height 78
click at [466, 255] on div at bounding box center [466, 255] width 0 height 0
click at [185, 542] on span "プロジェクト編" at bounding box center [139, 549] width 93 height 14
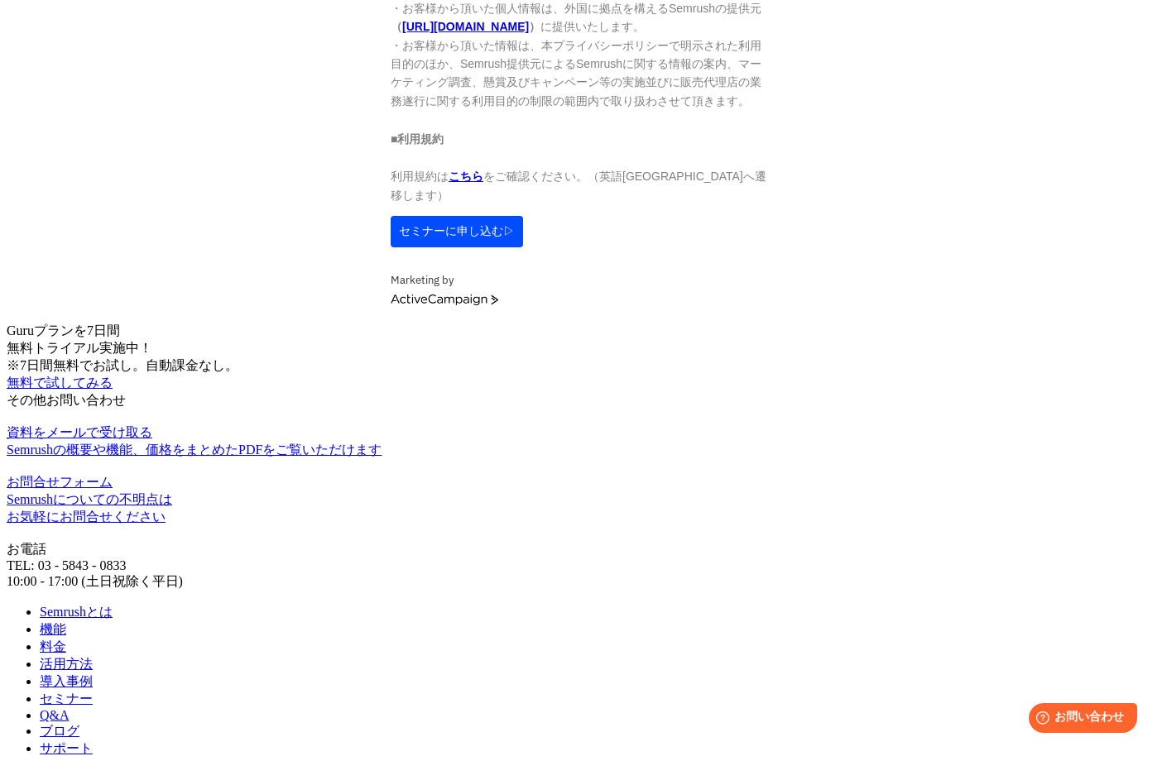
scroll to position [2116, 0]
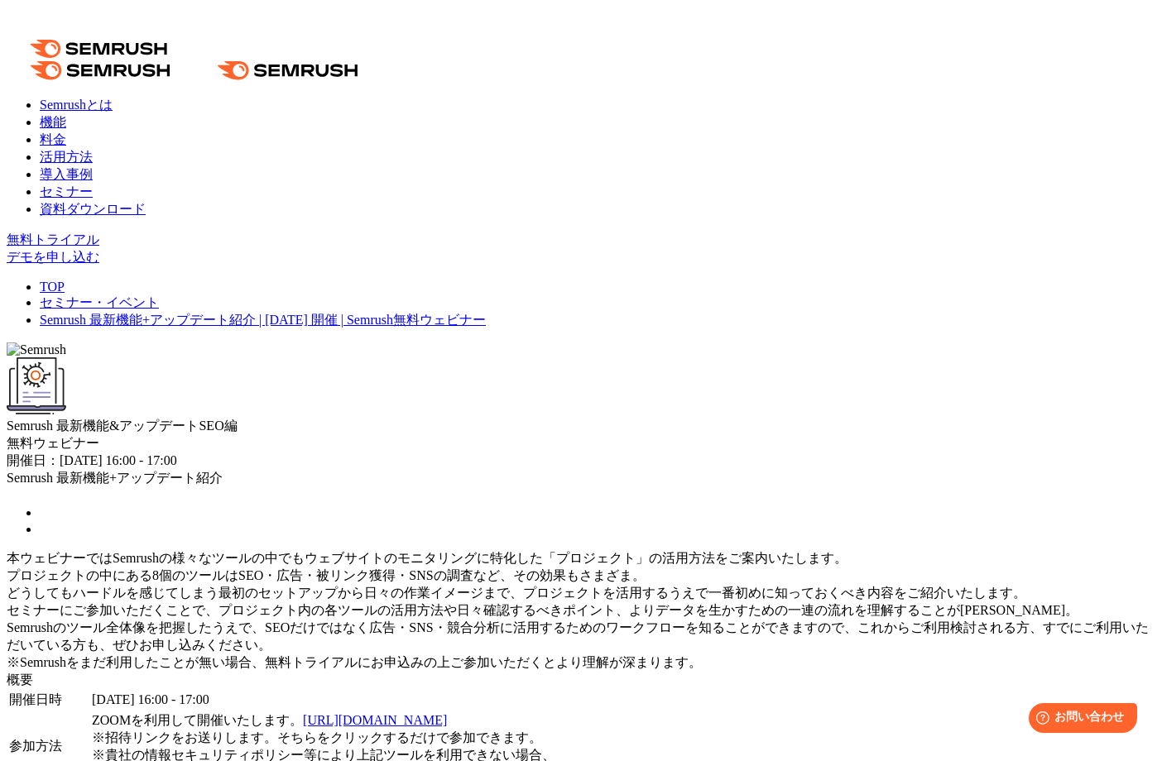
scroll to position [0, 0]
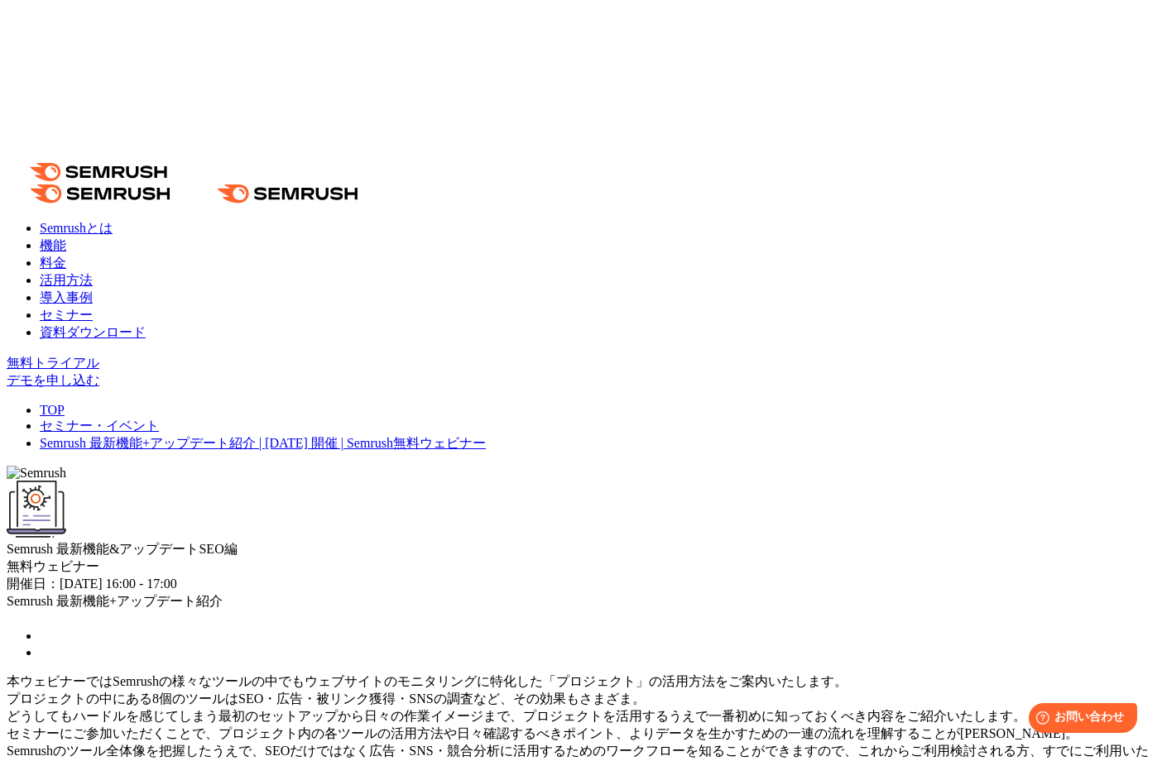
click at [401, 541] on div "Semrush 最新機能&アップデート SEO編" at bounding box center [581, 549] width 1148 height 17
drag, startPoint x: 386, startPoint y: 297, endPoint x: 320, endPoint y: 296, distance: 65.4
click at [320, 541] on div "Semrush 最新機能&アップデート SEO編" at bounding box center [581, 549] width 1148 height 17
click at [199, 542] on span "Semrush 最新機能&アップデート" at bounding box center [103, 549] width 192 height 14
drag, startPoint x: 322, startPoint y: 298, endPoint x: 403, endPoint y: 303, distance: 81.2
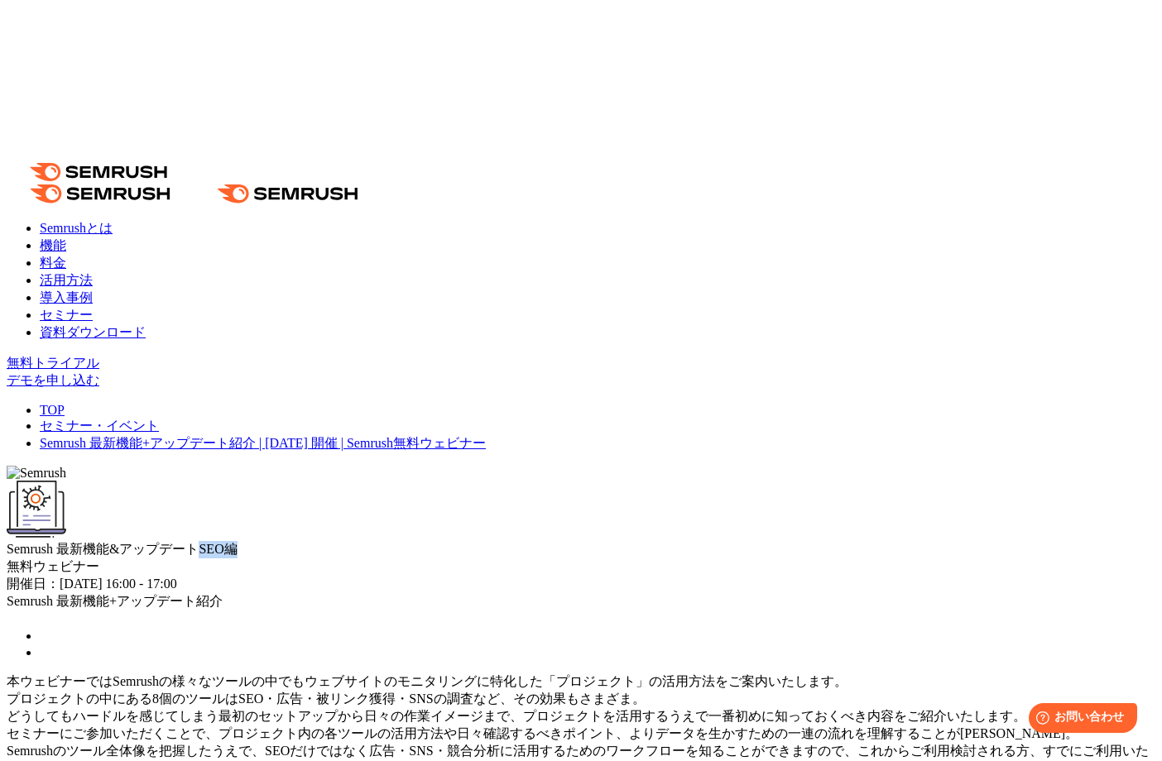
click at [410, 541] on div "Semrush 最新機能&アップデート SEO編" at bounding box center [581, 549] width 1148 height 17
click at [399, 309] on div at bounding box center [399, 309] width 0 height 0
click at [514, 541] on div "Semrush 最新機能&アップデート SEO編" at bounding box center [581, 549] width 1148 height 17
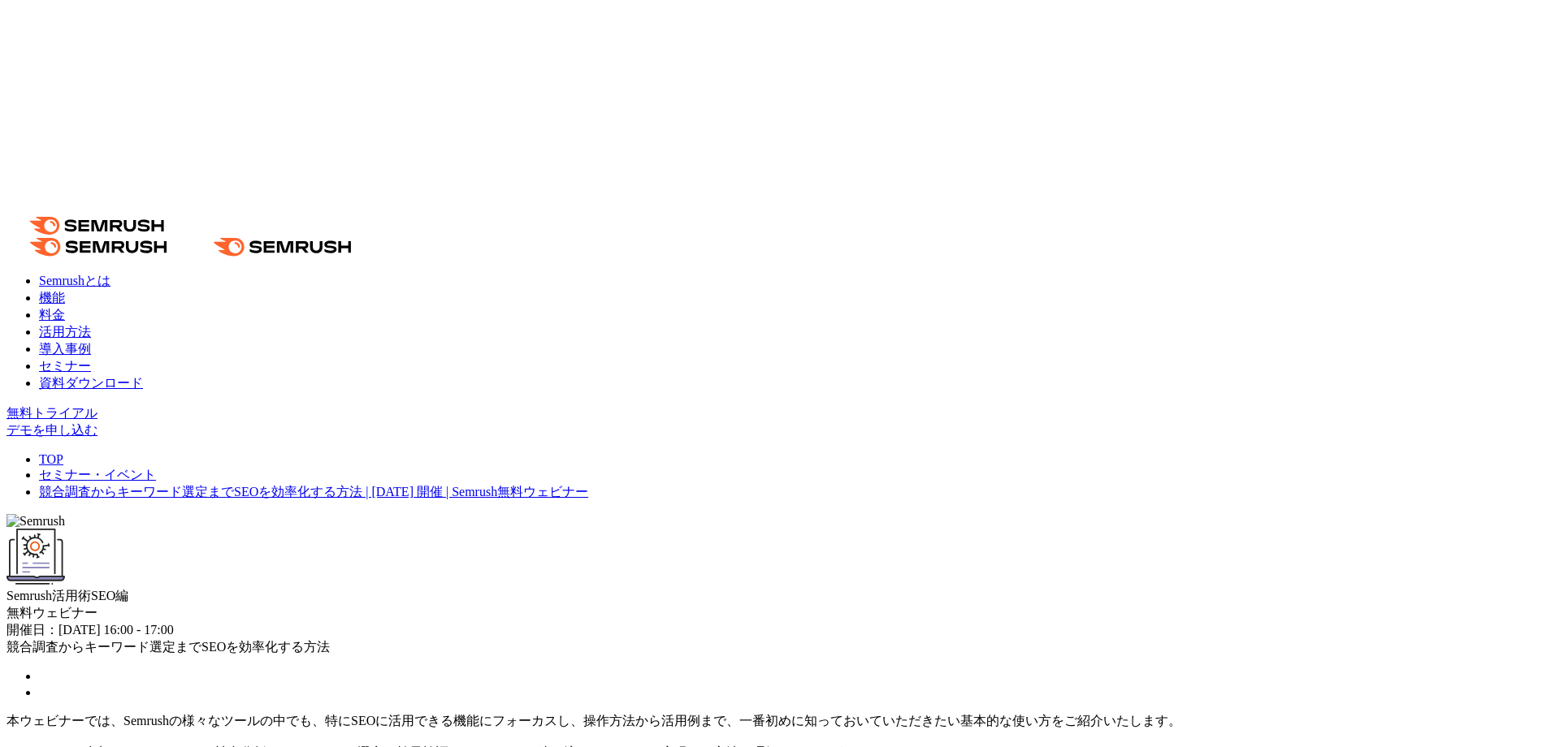
click at [91, 589] on span "Semrush活用術" at bounding box center [49, 596] width 84 height 14
drag, startPoint x: 528, startPoint y: 256, endPoint x: 246, endPoint y: 110, distance: 317.6
click at [684, 529] on div "Semrush活用術 SEO編" at bounding box center [784, 567] width 1555 height 77
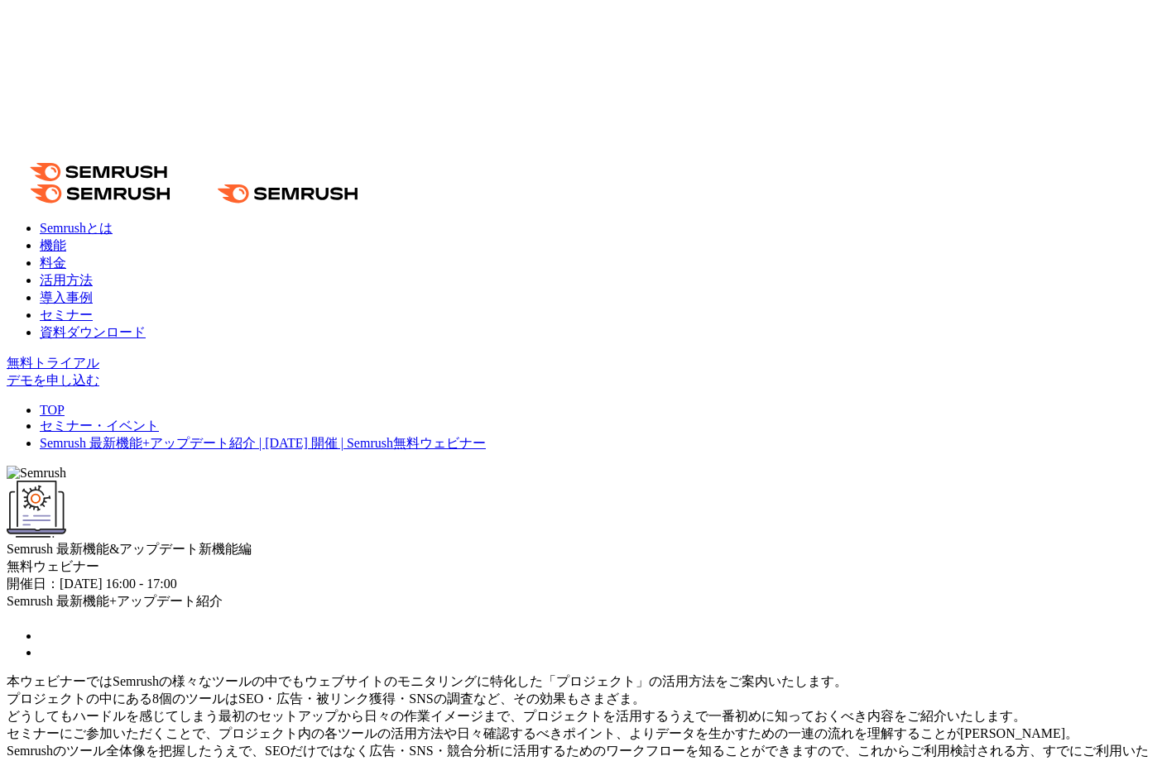
click at [199, 542] on span "Semrush 最新機能&アップデート" at bounding box center [103, 549] width 192 height 14
drag, startPoint x: 404, startPoint y: 269, endPoint x: 369, endPoint y: 266, distance: 34.9
click at [199, 542] on span "Semrush 最新機能&アップデート" at bounding box center [103, 549] width 192 height 14
drag, startPoint x: 321, startPoint y: 262, endPoint x: 557, endPoint y: 261, distance: 235.8
click at [557, 481] on div "Semrush 最新機能&アップデート 新機能編" at bounding box center [581, 520] width 1148 height 78
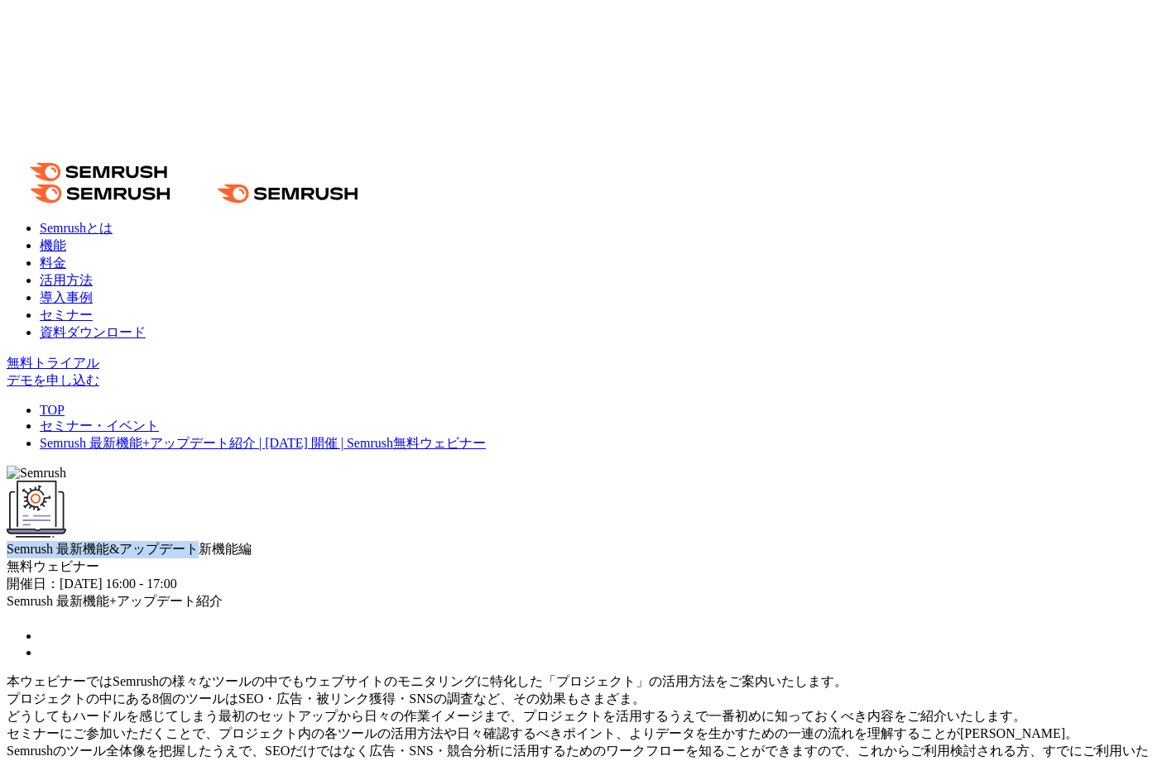
click at [546, 232] on div at bounding box center [546, 232] width 0 height 0
drag, startPoint x: 112, startPoint y: 276, endPoint x: 270, endPoint y: 285, distance: 158.3
drag, startPoint x: 321, startPoint y: 300, endPoint x: 410, endPoint y: 298, distance: 88.6
click at [410, 541] on div "Semrush 最新機能&アップデート 新機能編" at bounding box center [581, 549] width 1148 height 17
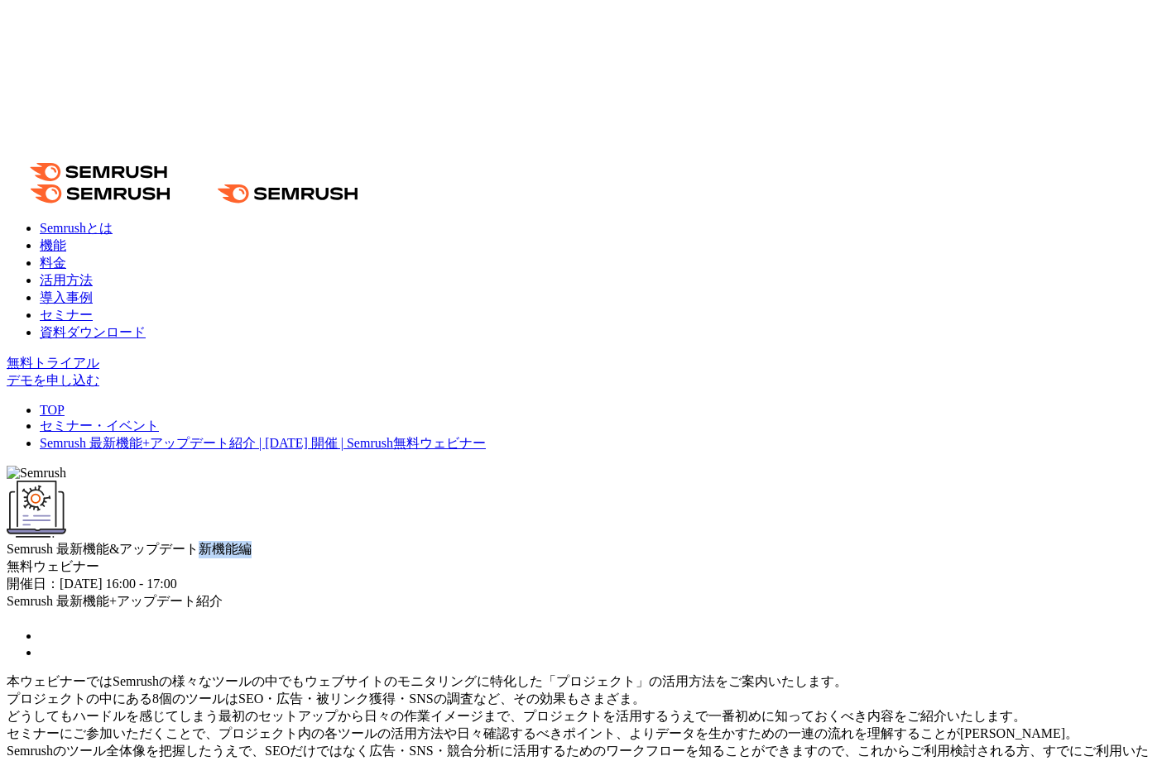
click at [399, 309] on div at bounding box center [399, 309] width 0 height 0
click at [430, 541] on div "Semrush 最新機能&アップデート 新機能編" at bounding box center [581, 549] width 1148 height 17
drag, startPoint x: 427, startPoint y: 315, endPoint x: 442, endPoint y: 306, distance: 17.5
click at [427, 481] on div "Semrush 最新機能&アップデート 新機能編" at bounding box center [581, 520] width 1148 height 78
drag, startPoint x: 439, startPoint y: 304, endPoint x: 346, endPoint y: 304, distance: 92.7
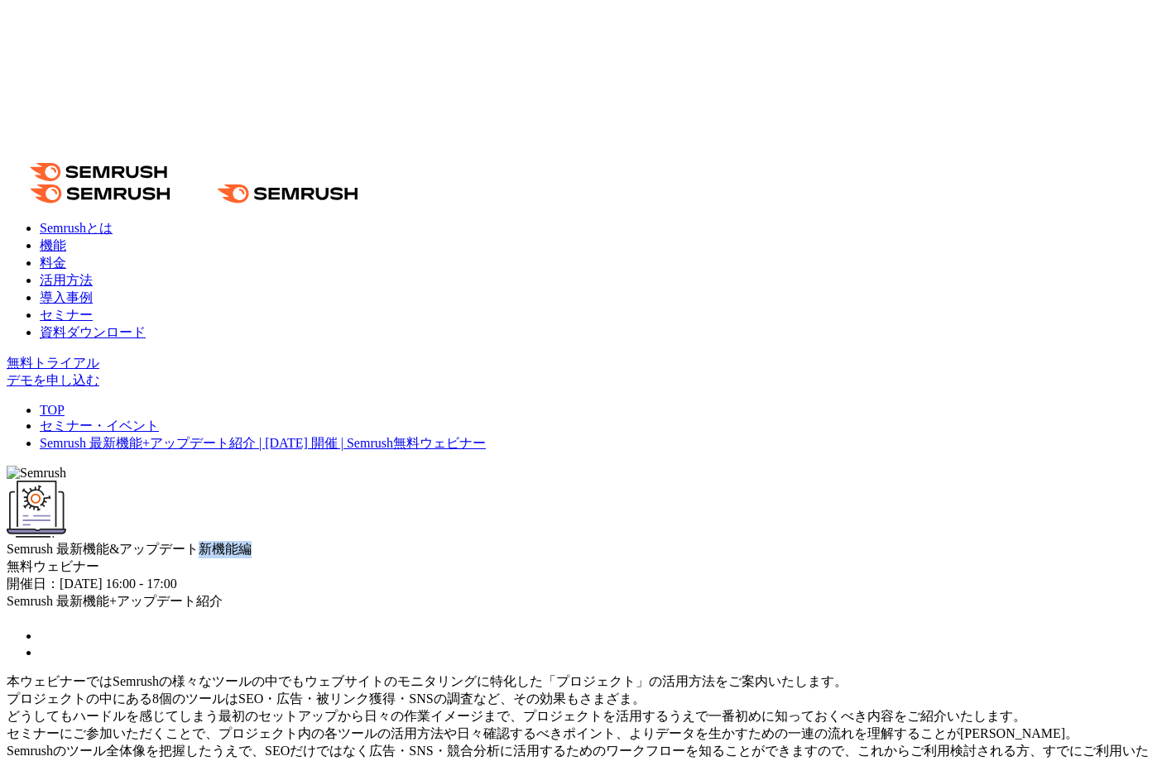
click at [324, 541] on div "Semrush 最新機能&アップデート 新機能編" at bounding box center [581, 549] width 1148 height 17
click at [467, 541] on div "Semrush 最新機能&アップデート 新機能編" at bounding box center [581, 549] width 1148 height 17
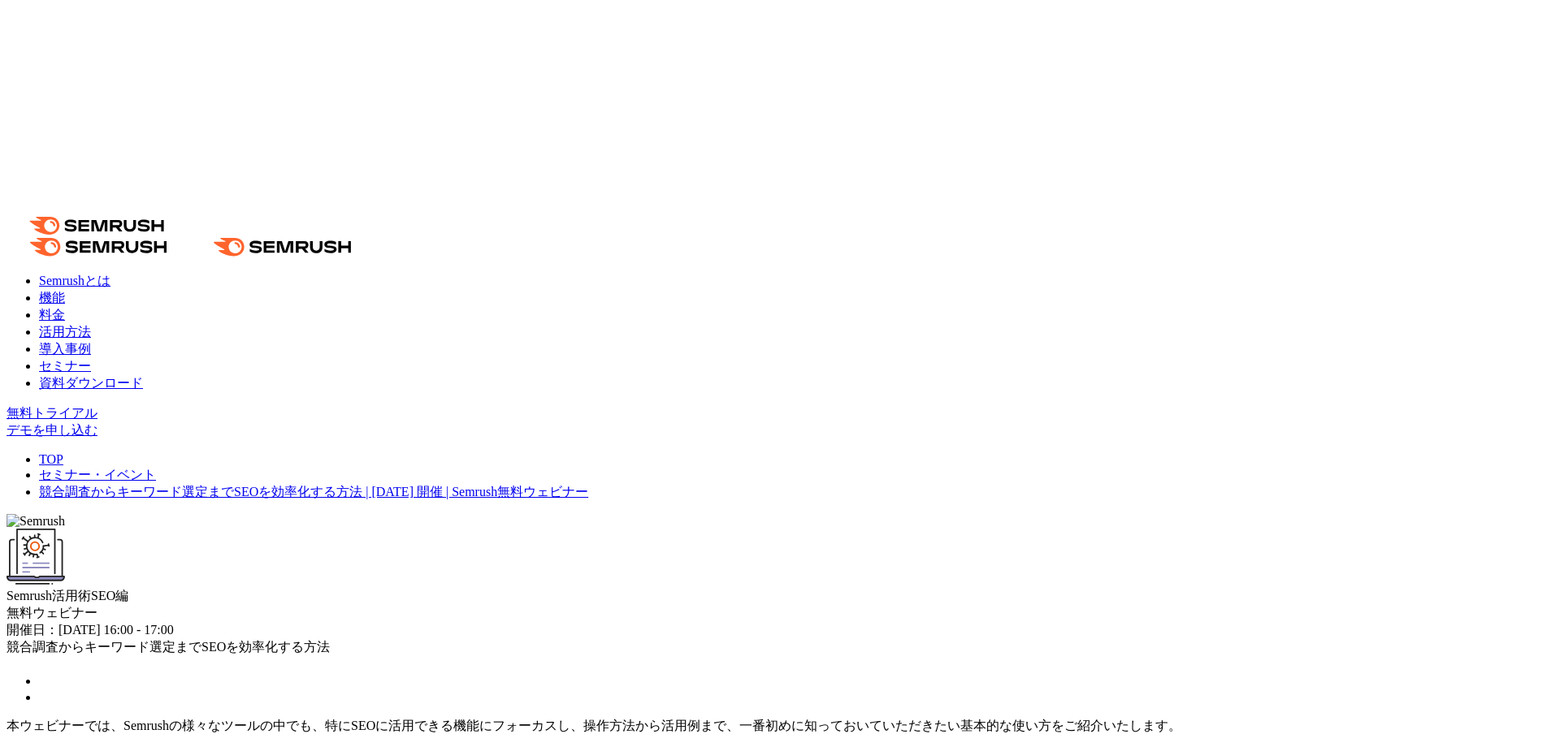
drag, startPoint x: 450, startPoint y: 84, endPoint x: 543, endPoint y: 68, distance: 94.4
click at [156, 468] on link "セミナー・イベント" at bounding box center [97, 475] width 117 height 14
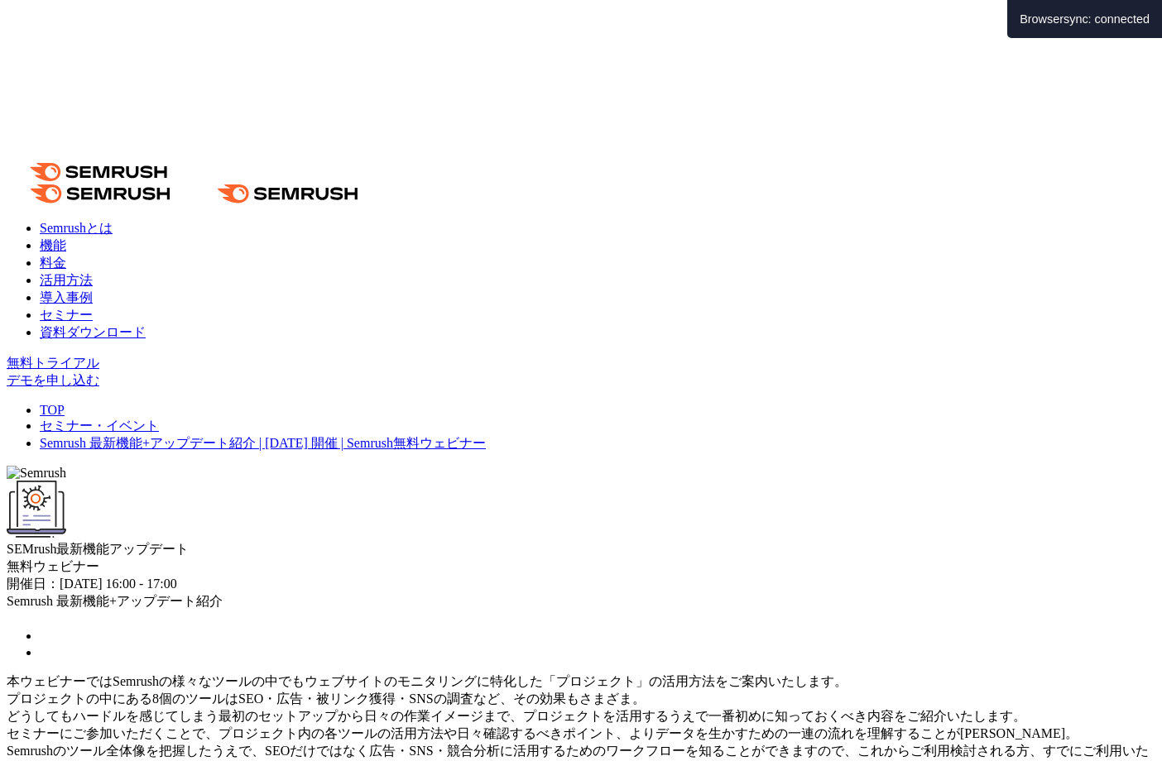
click at [354, 481] on div "SEMrush最新機能 アップデート" at bounding box center [581, 520] width 1148 height 78
drag, startPoint x: 324, startPoint y: 295, endPoint x: 448, endPoint y: 295, distance: 124.9
click at [448, 481] on div "SEMrush最新機能 アップデート" at bounding box center [581, 520] width 1148 height 78
click at [438, 309] on div at bounding box center [438, 309] width 0 height 0
drag, startPoint x: 386, startPoint y: 275, endPoint x: 351, endPoint y: 272, distance: 35.7
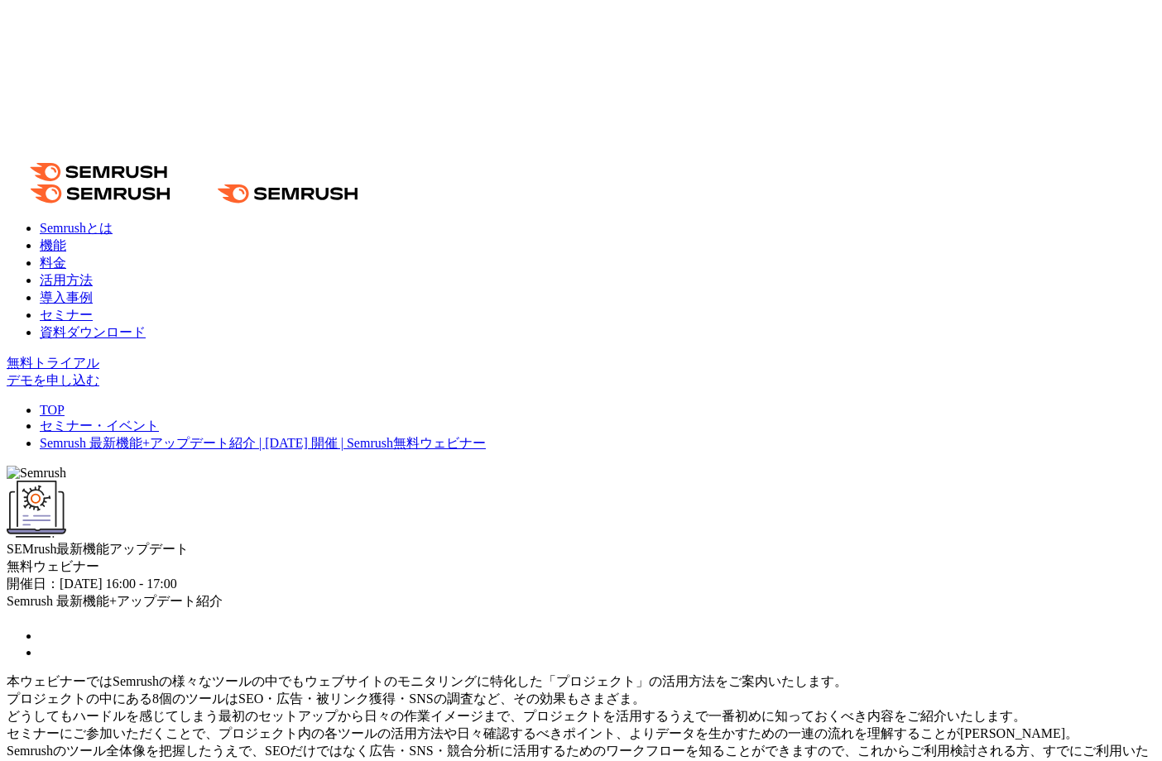
click at [109, 542] on span "SEMrush最新機能" at bounding box center [58, 549] width 103 height 14
drag, startPoint x: 319, startPoint y: 270, endPoint x: 439, endPoint y: 265, distance: 119.2
click at [109, 542] on span "SEMrush最新機能" at bounding box center [58, 549] width 103 height 14
click at [428, 232] on div at bounding box center [428, 232] width 0 height 0
click at [388, 481] on div "SEMrush最新機能 アップデート" at bounding box center [581, 520] width 1148 height 78
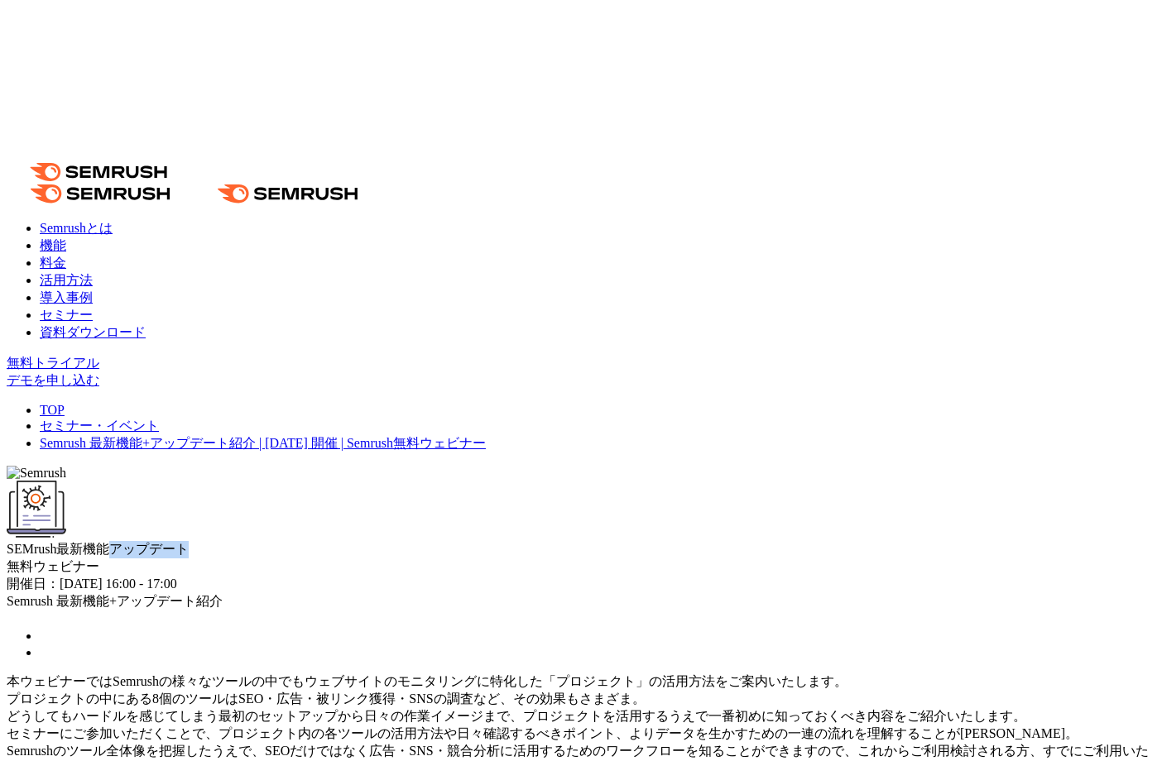
drag, startPoint x: 314, startPoint y: 288, endPoint x: 466, endPoint y: 304, distance: 153.0
click at [466, 481] on div "SEMrush最新機能 アップデート" at bounding box center [581, 520] width 1148 height 78
click at [455, 309] on div at bounding box center [455, 309] width 0 height 0
click at [189, 542] on span "アップデート" at bounding box center [148, 549] width 79 height 14
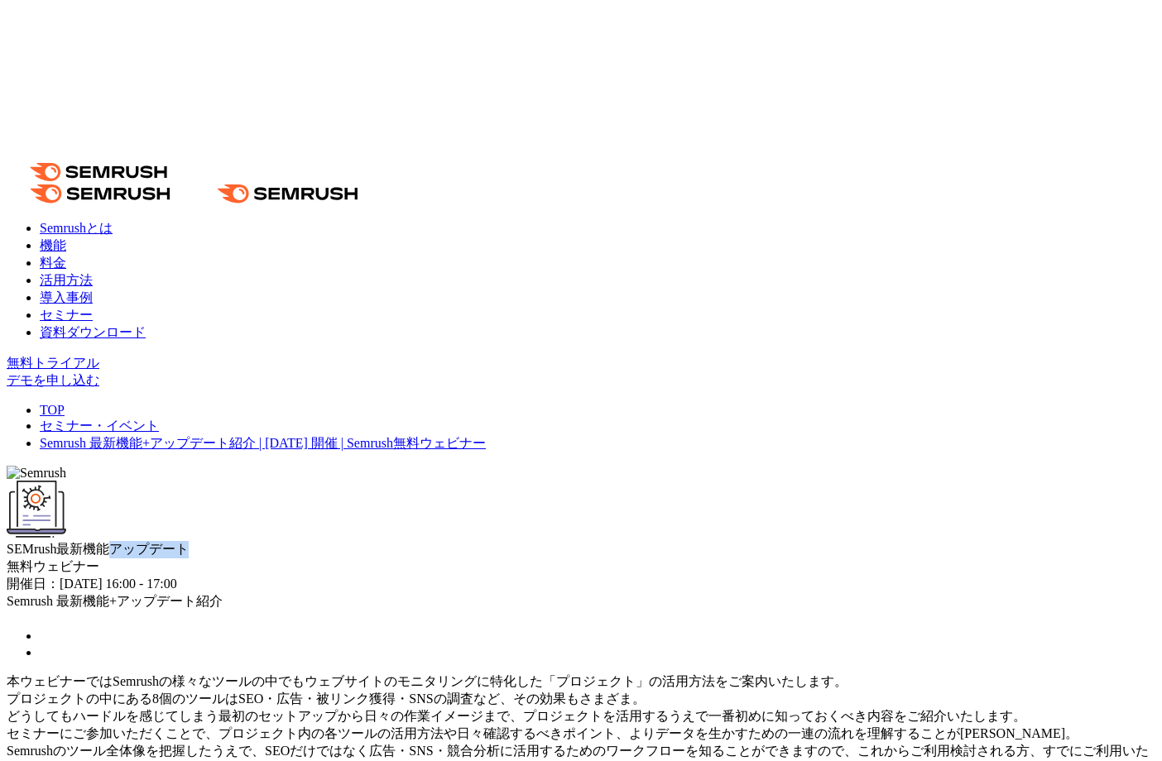
drag, startPoint x: 323, startPoint y: 295, endPoint x: 434, endPoint y: 295, distance: 110.9
click at [189, 542] on span "アップデート" at bounding box center [148, 549] width 79 height 14
click at [109, 542] on span "SEMrush最新機能" at bounding box center [58, 549] width 103 height 14
drag, startPoint x: 345, startPoint y: 261, endPoint x: 444, endPoint y: 263, distance: 99.3
click at [109, 542] on span "SEMrush最新機能" at bounding box center [58, 549] width 103 height 14
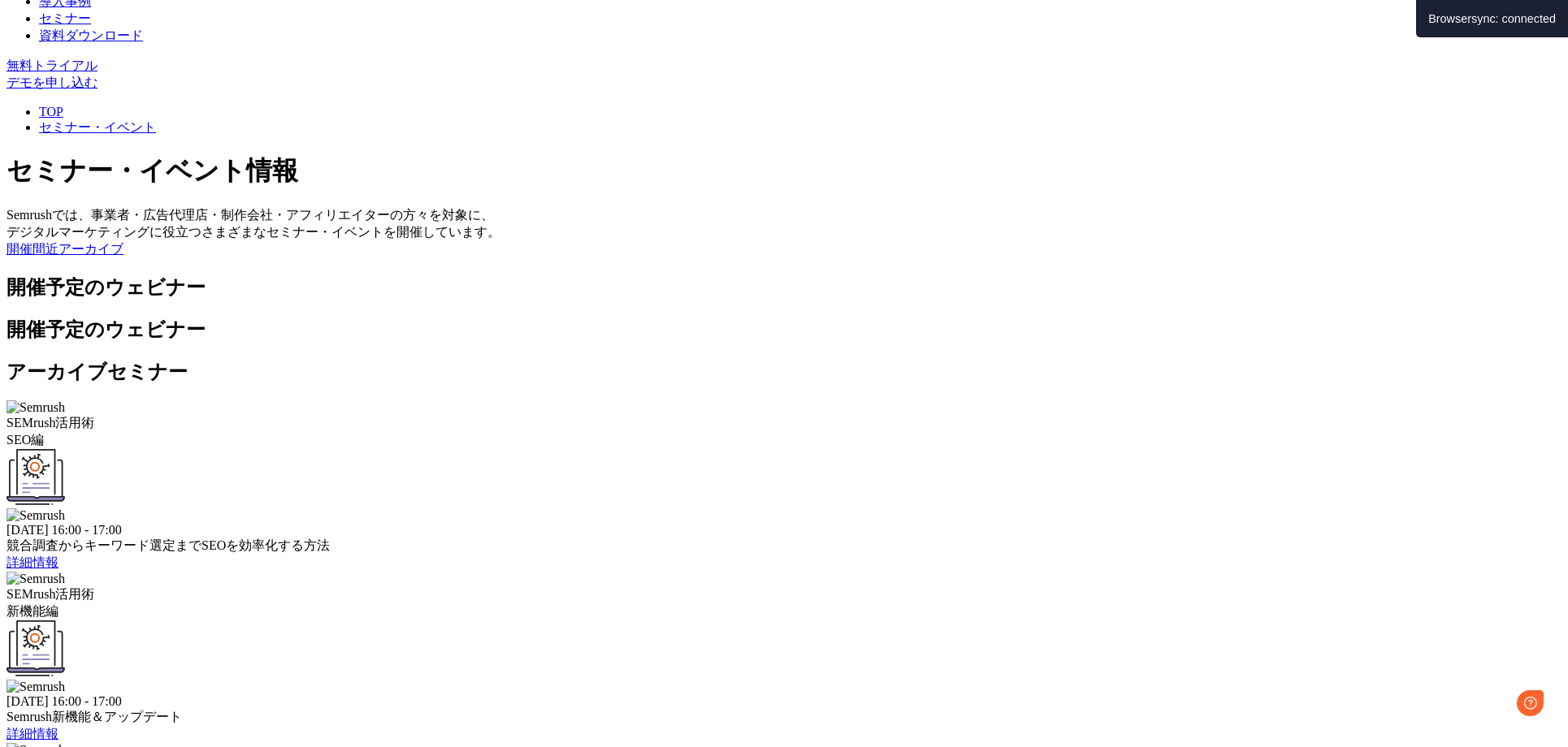
scroll to position [429, 0]
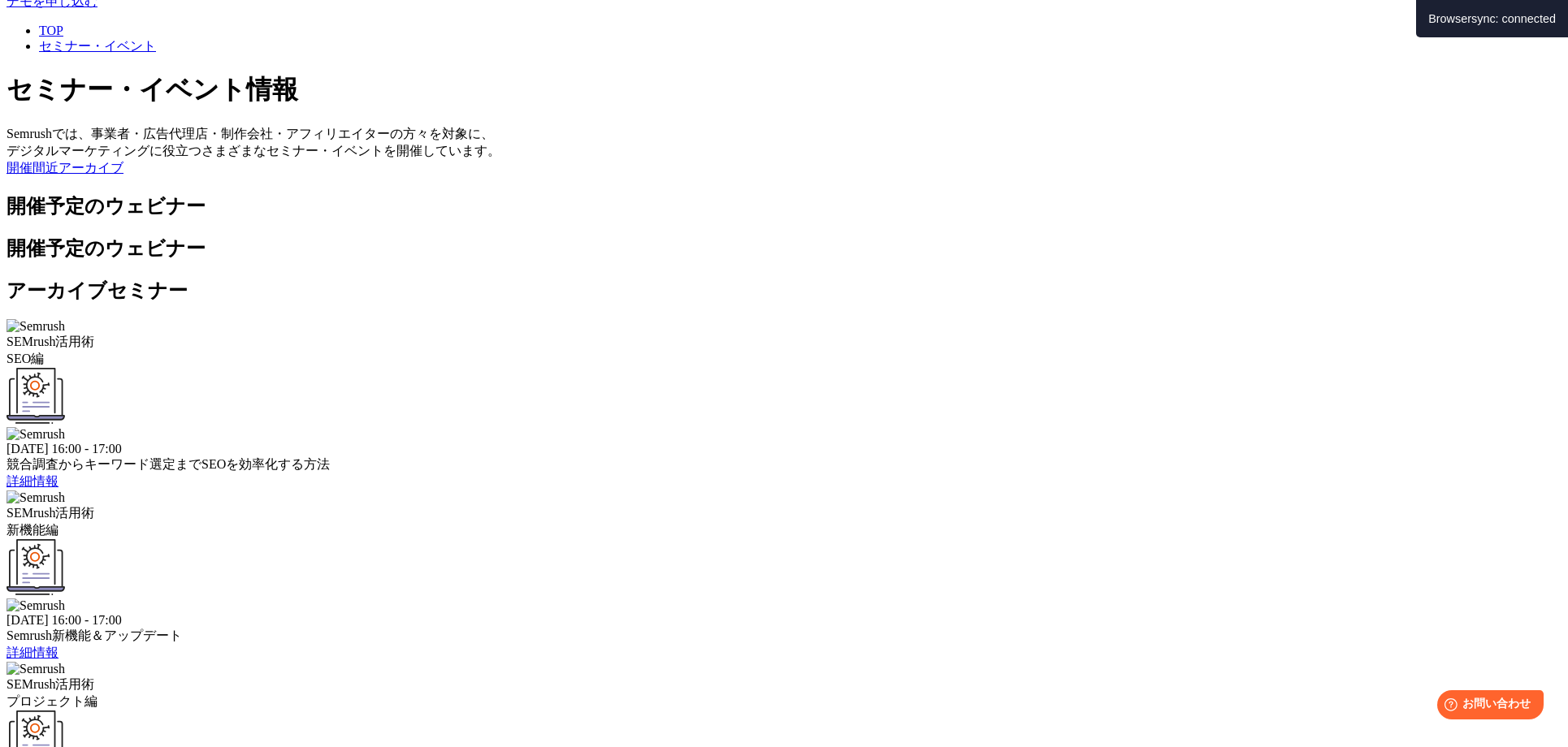
drag, startPoint x: 743, startPoint y: 492, endPoint x: 735, endPoint y: 491, distance: 8.1
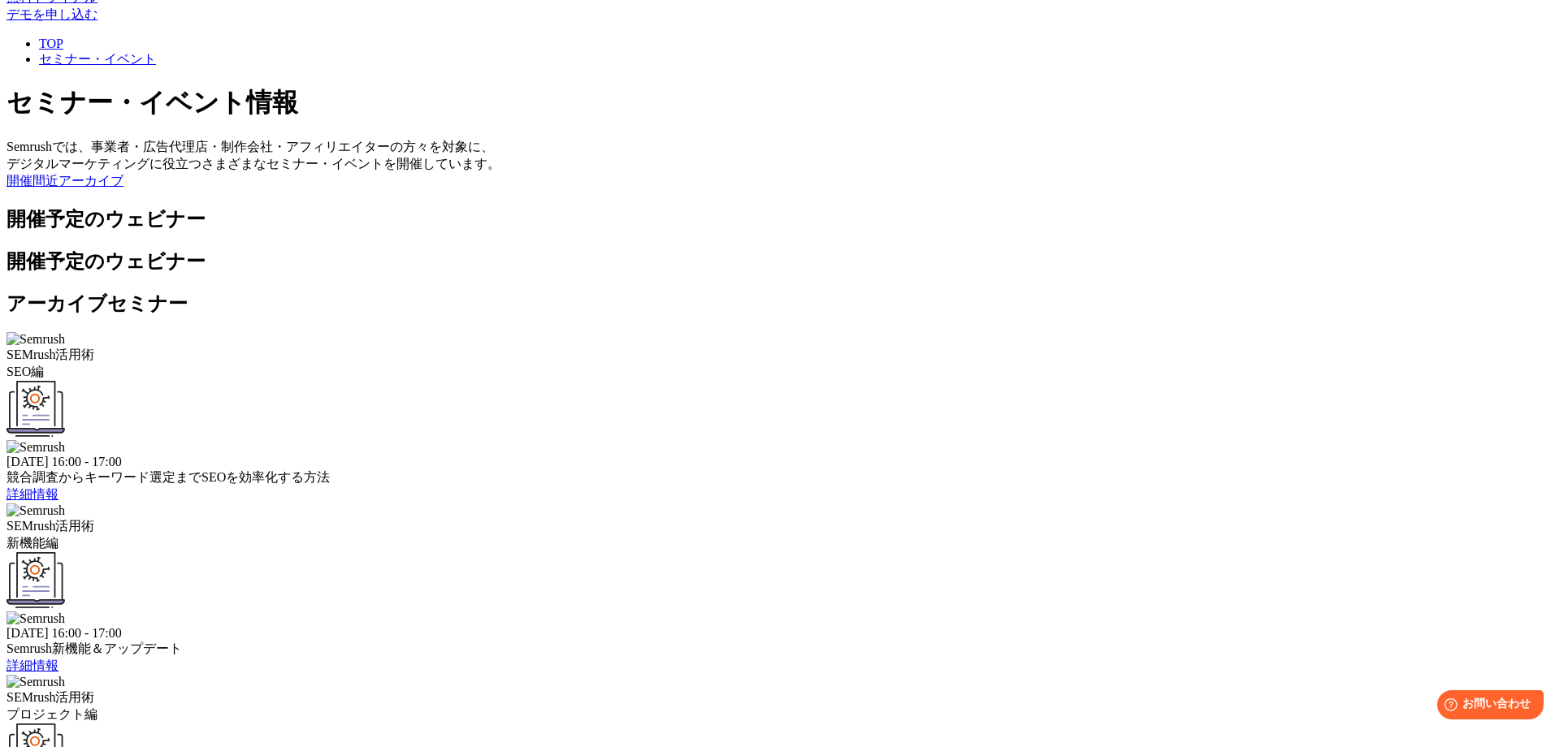
scroll to position [413, 0]
click at [868, 464] on div "SEMrush活用術 SEO編 2025年9月4日 (木) 16:00 - 17:00 競合調査からキーワード選定までSEOを効率化する方法 詳細情報 SEM…" at bounding box center [784, 592] width 1555 height 514
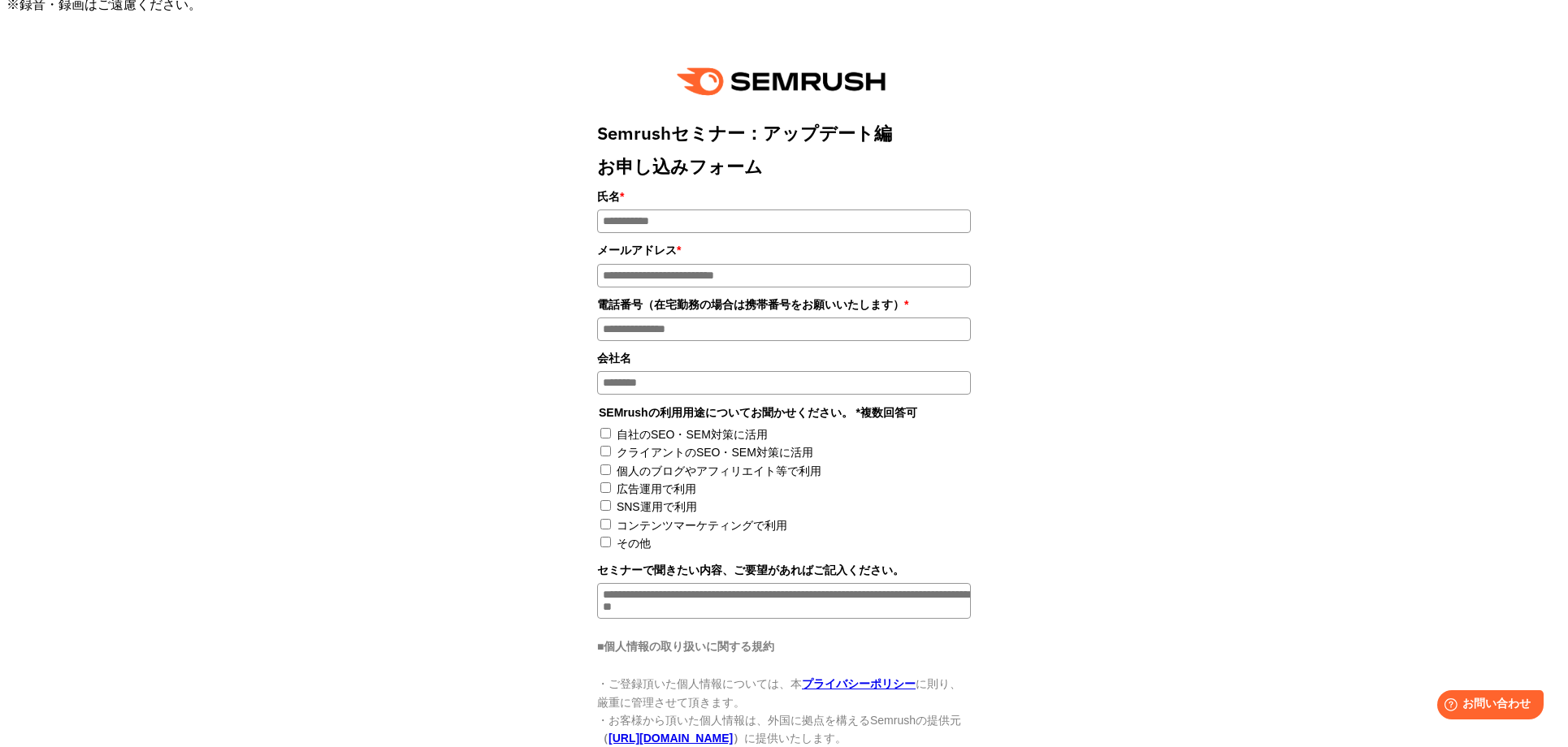
scroll to position [1019, 0]
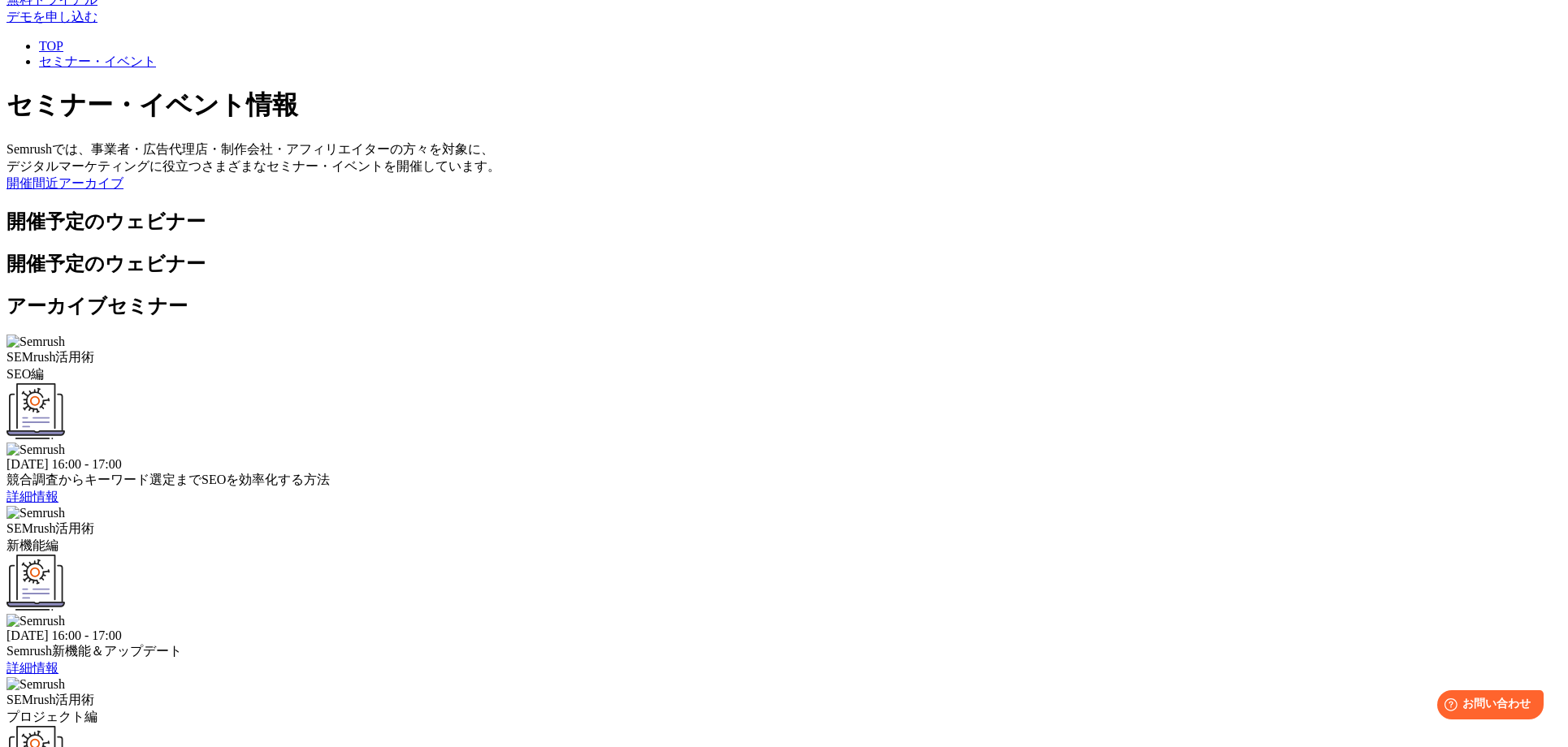
drag, startPoint x: 716, startPoint y: 544, endPoint x: 684, endPoint y: 529, distance: 35.3
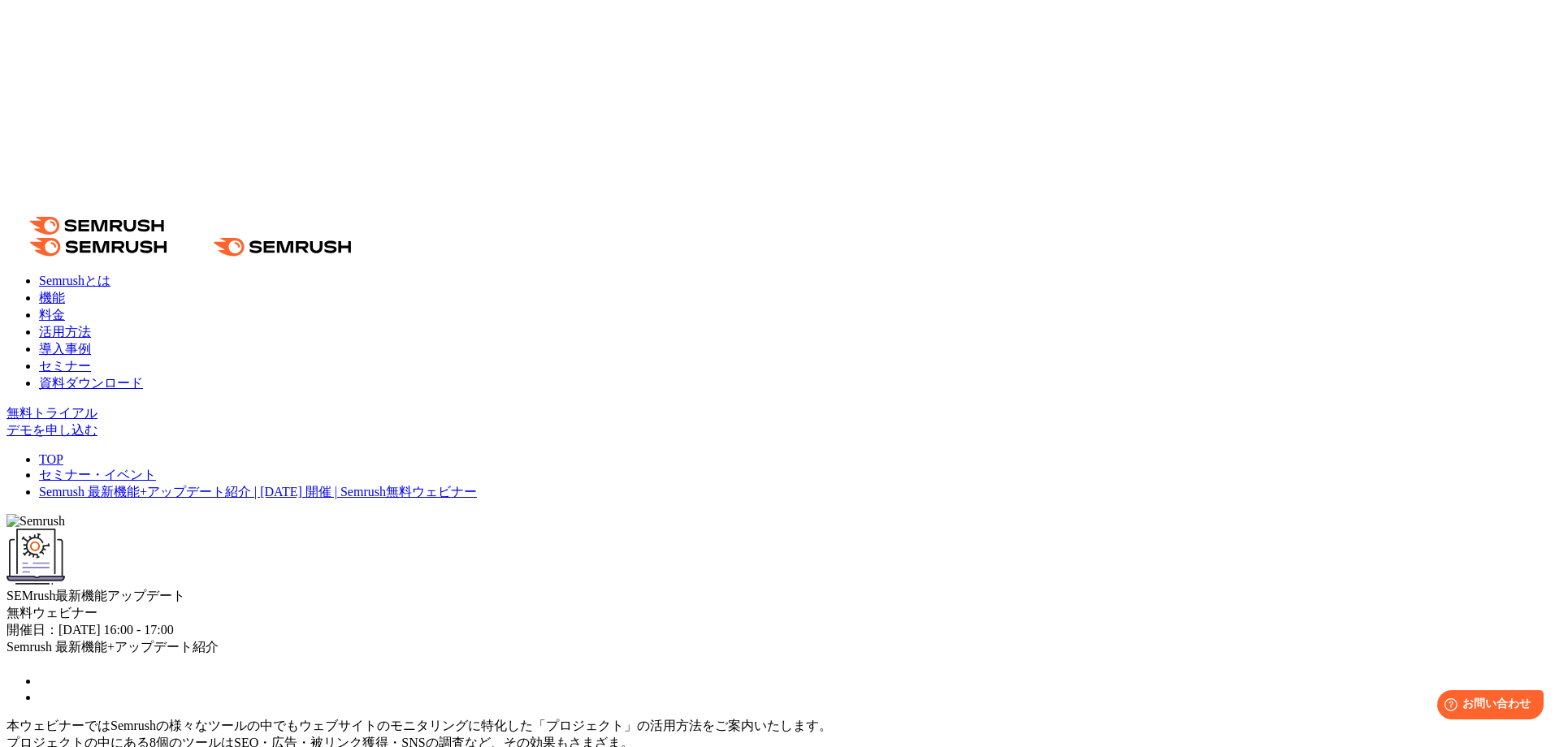
click at [186, 589] on span "アップデート" at bounding box center [145, 596] width 78 height 14
click at [574, 250] on div at bounding box center [574, 250] width 0 height 0
click at [186, 589] on span "アップデート" at bounding box center [145, 596] width 78 height 14
drag, startPoint x: 533, startPoint y: 266, endPoint x: 645, endPoint y: 263, distance: 112.0
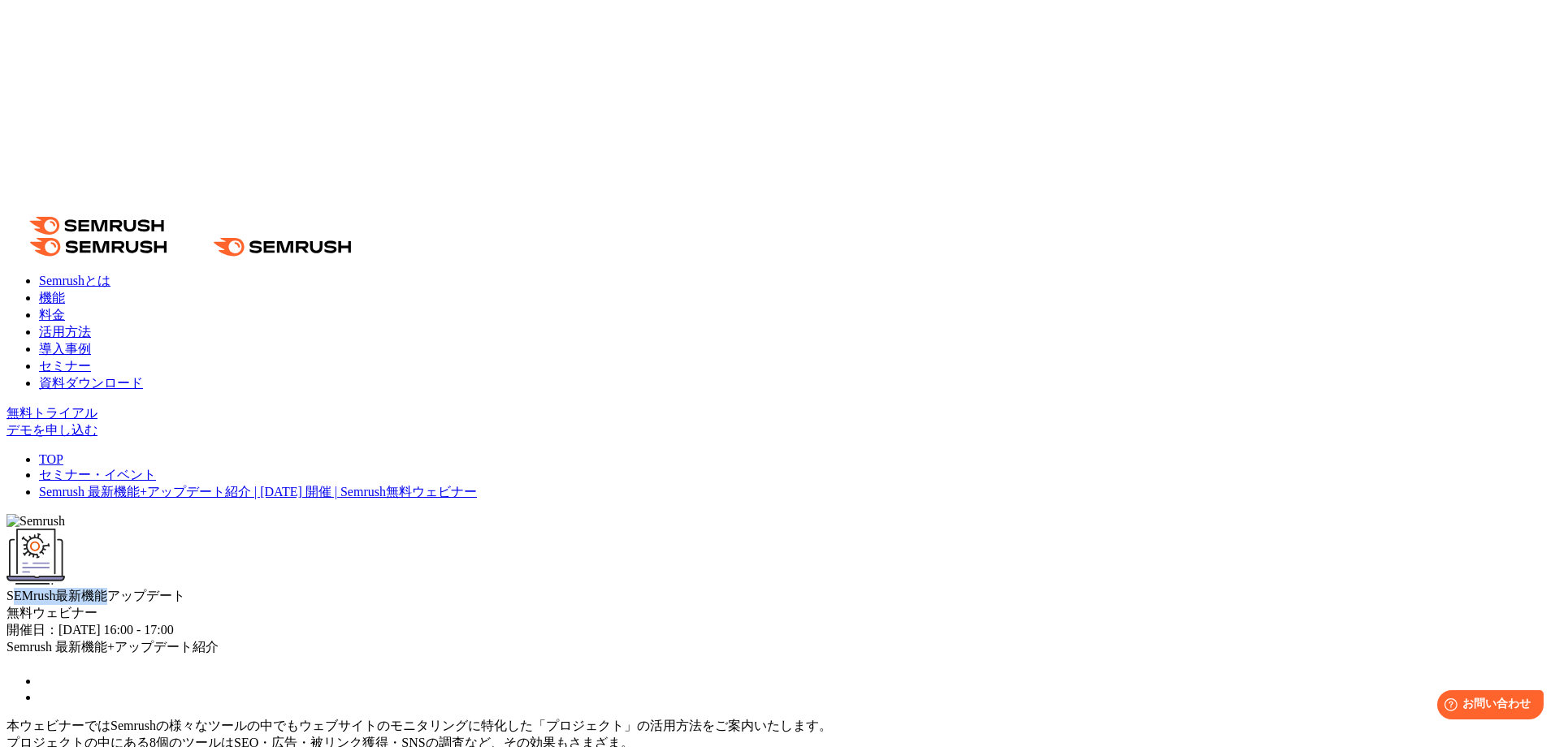
click at [107, 589] on span "SEMrush最新機能" at bounding box center [57, 596] width 101 height 14
click at [672, 529] on div "SEMrush最新機能 アップデート" at bounding box center [784, 567] width 1555 height 77
drag, startPoint x: 663, startPoint y: 256, endPoint x: 523, endPoint y: 260, distance: 140.1
click at [523, 529] on div "SEMrush最新機能 アップデート" at bounding box center [784, 567] width 1555 height 77
click at [513, 228] on div at bounding box center [513, 228] width 0 height 0
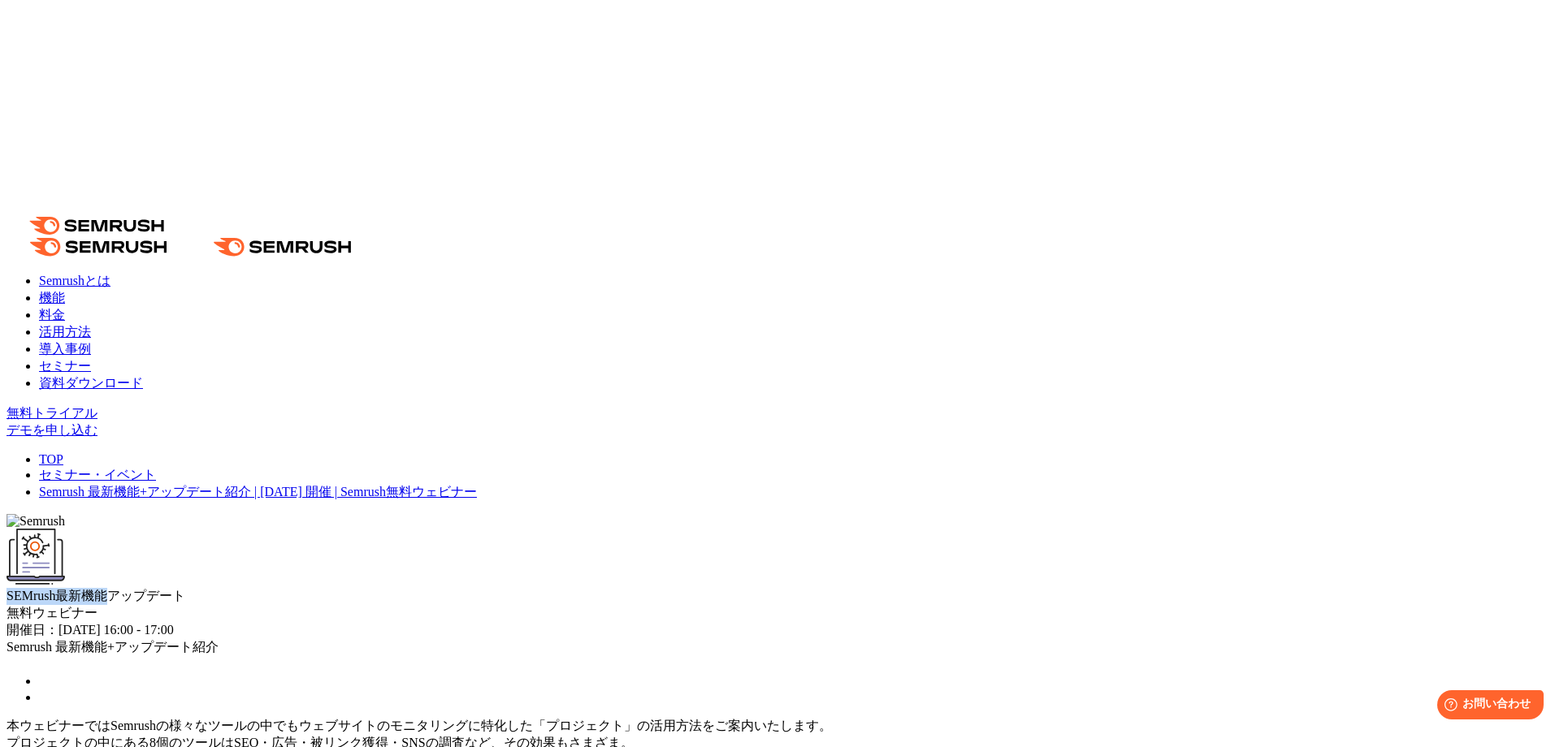
click at [622, 529] on div "SEMrush最新機能 アップデート" at bounding box center [784, 567] width 1555 height 77
click at [186, 589] on span "アップデート" at bounding box center [145, 596] width 78 height 14
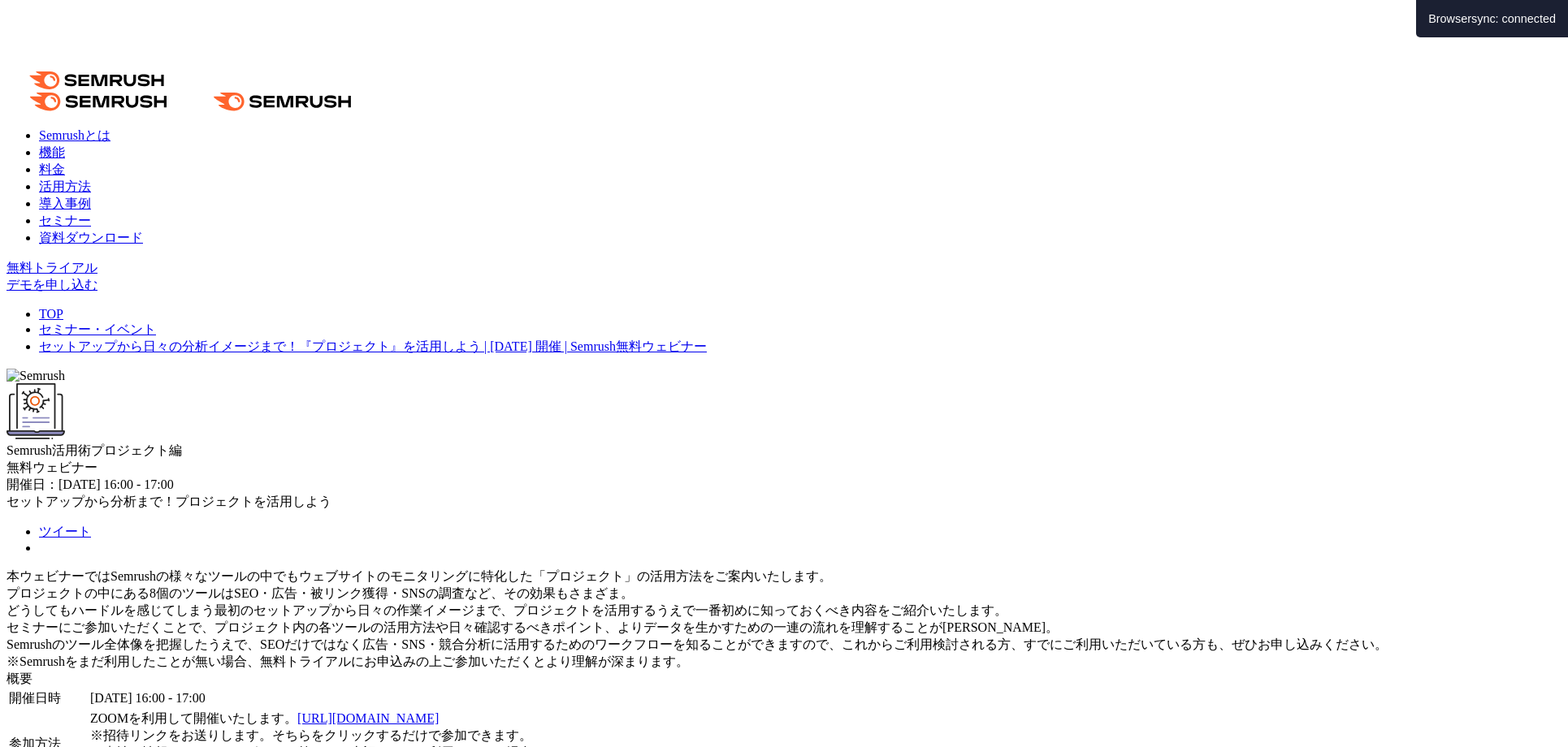
scroll to position [147, 0]
click at [332, 493] on span "セットアップから分析まで！プロジェクトを活用しよう" at bounding box center [169, 500] width 325 height 14
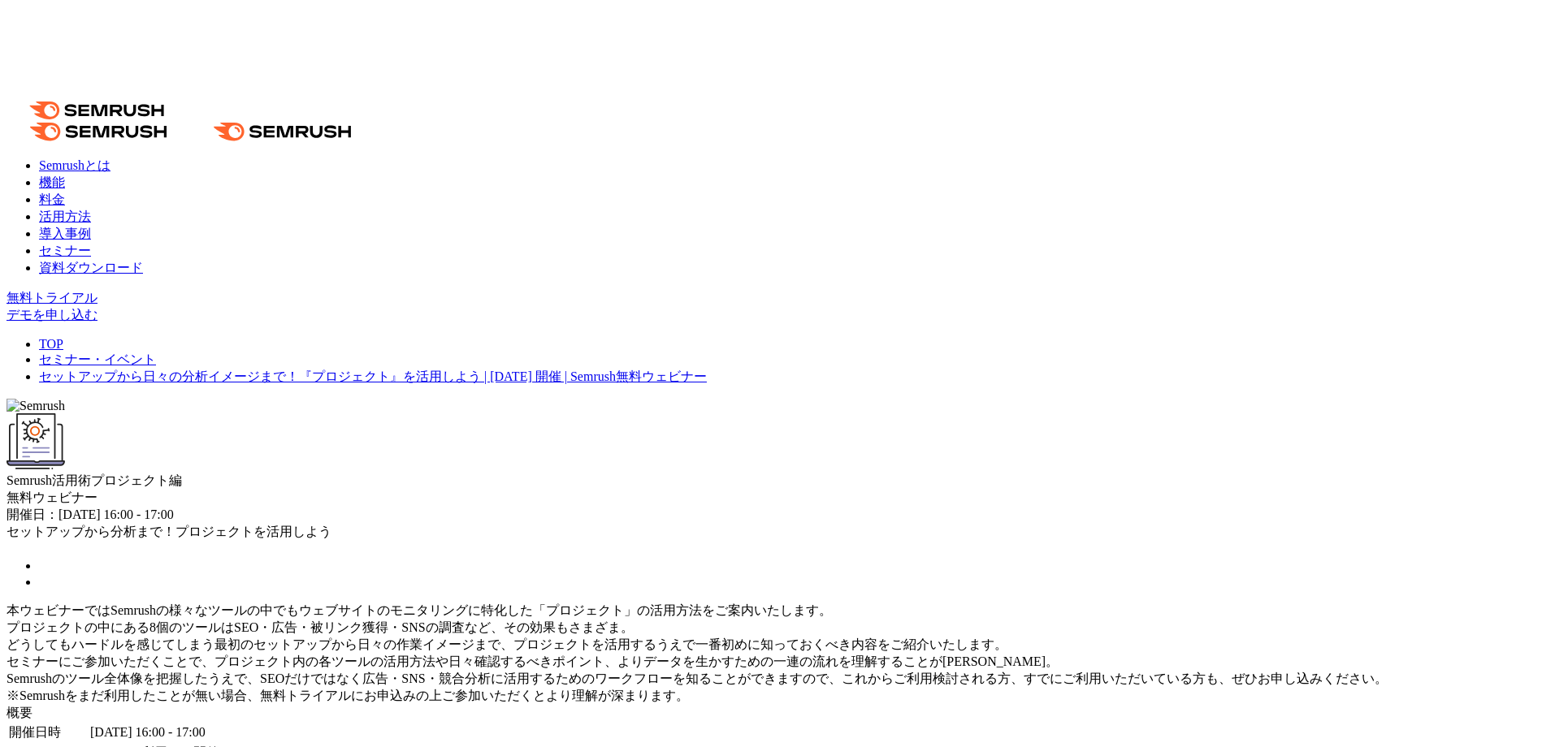
scroll to position [114, 0]
click at [182, 475] on span "プロジェクト編" at bounding box center [136, 482] width 91 height 14
drag, startPoint x: 532, startPoint y: 172, endPoint x: 695, endPoint y: 177, distance: 163.1
click at [695, 415] on div "Semrush活用術 プロジェクト編" at bounding box center [784, 454] width 1555 height 77
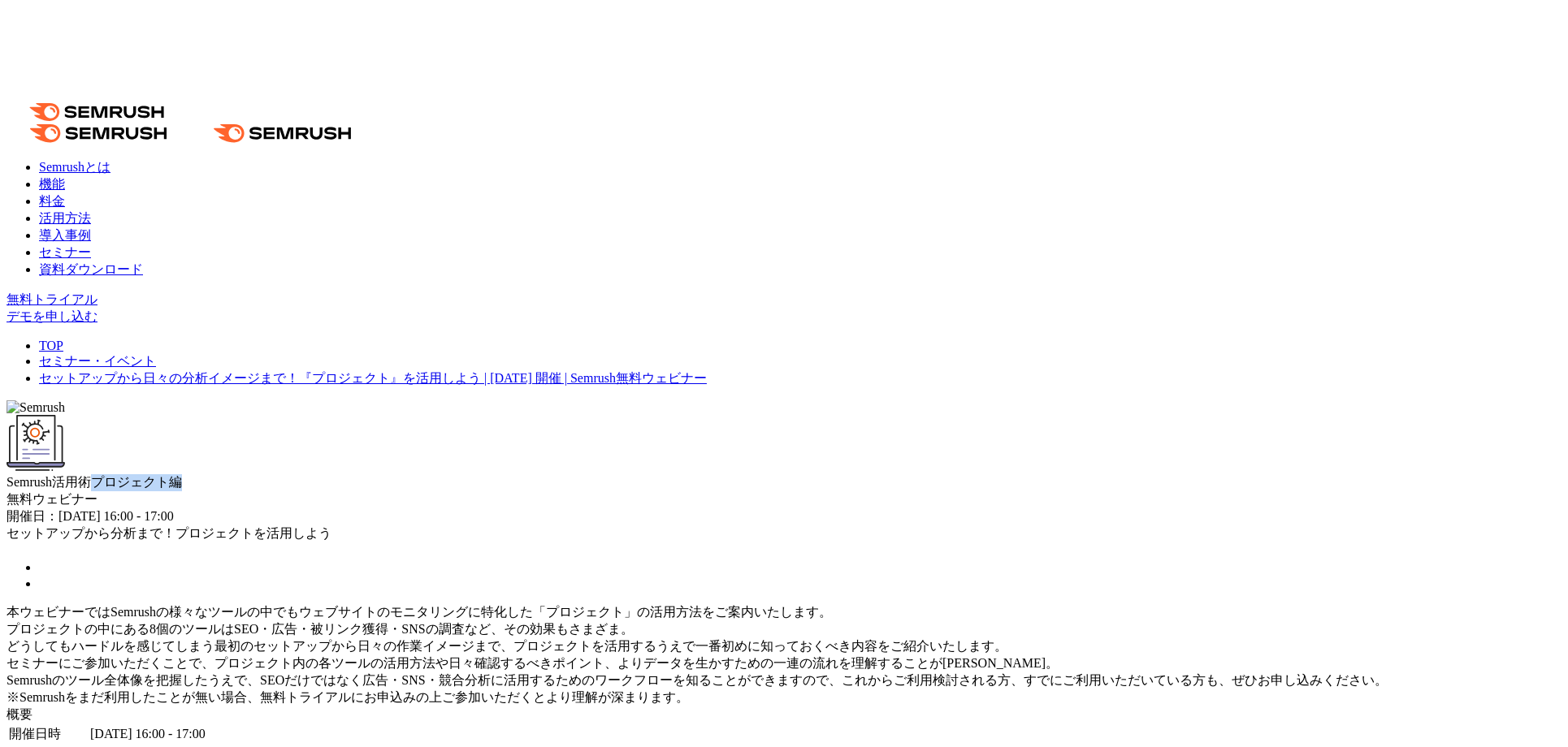
click at [684, 190] on div at bounding box center [684, 190] width 0 height 0
click at [182, 475] on span "プロジェクト編" at bounding box center [136, 482] width 91 height 14
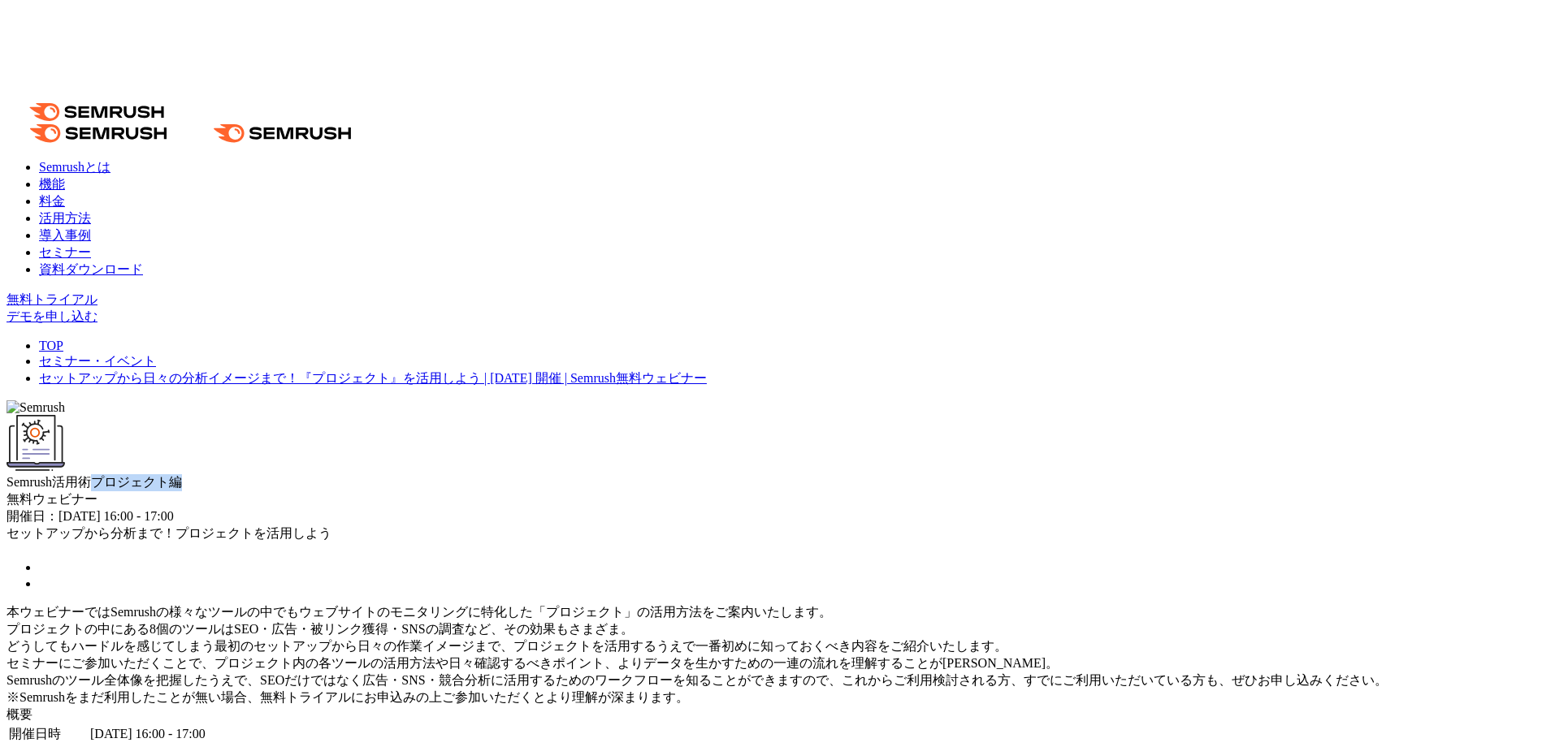
drag, startPoint x: 674, startPoint y: 175, endPoint x: 526, endPoint y: 179, distance: 148.1
click at [526, 415] on div "Semrush活用術 プロジェクト編" at bounding box center [784, 454] width 1555 height 77
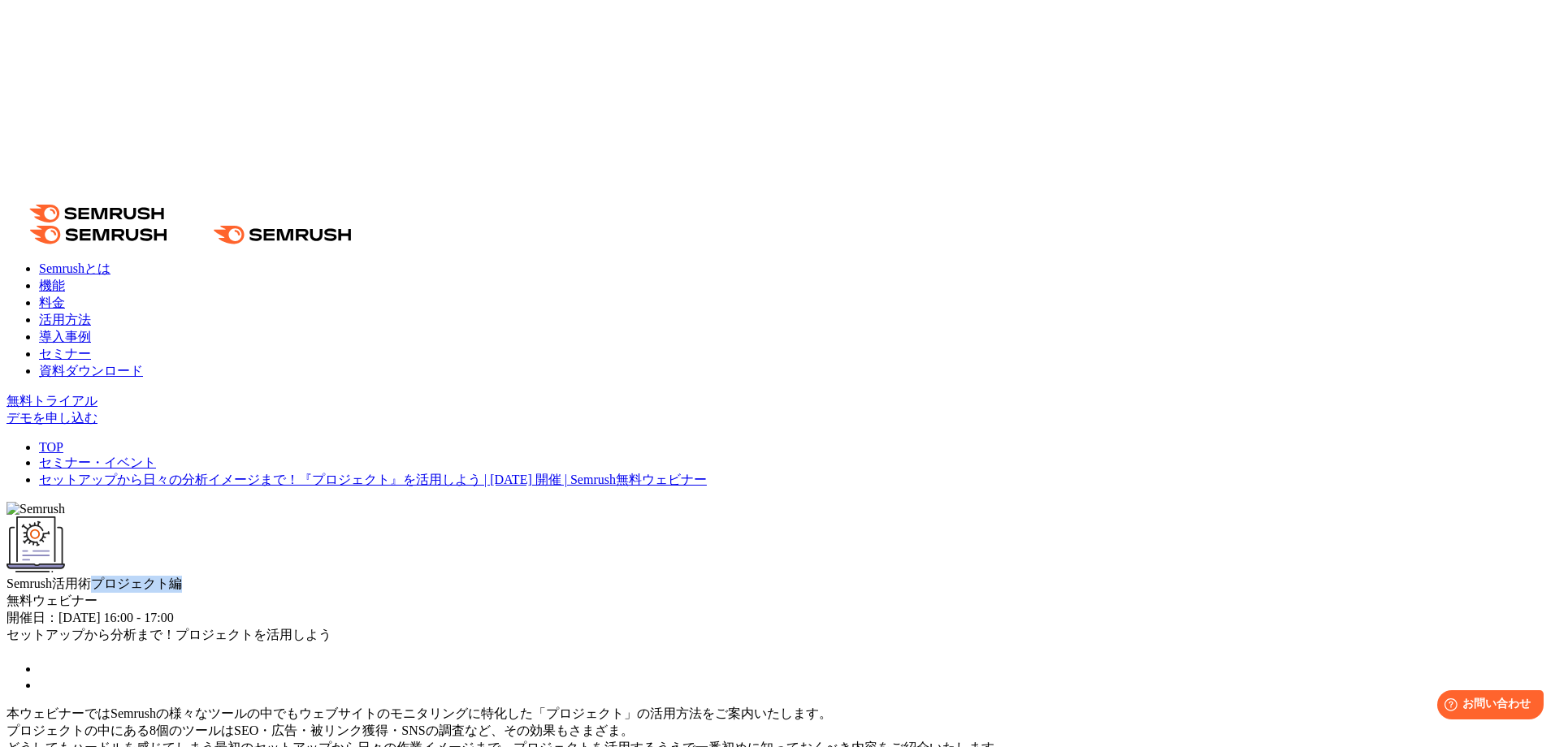
scroll to position [0, 0]
